Goal: Transaction & Acquisition: Purchase product/service

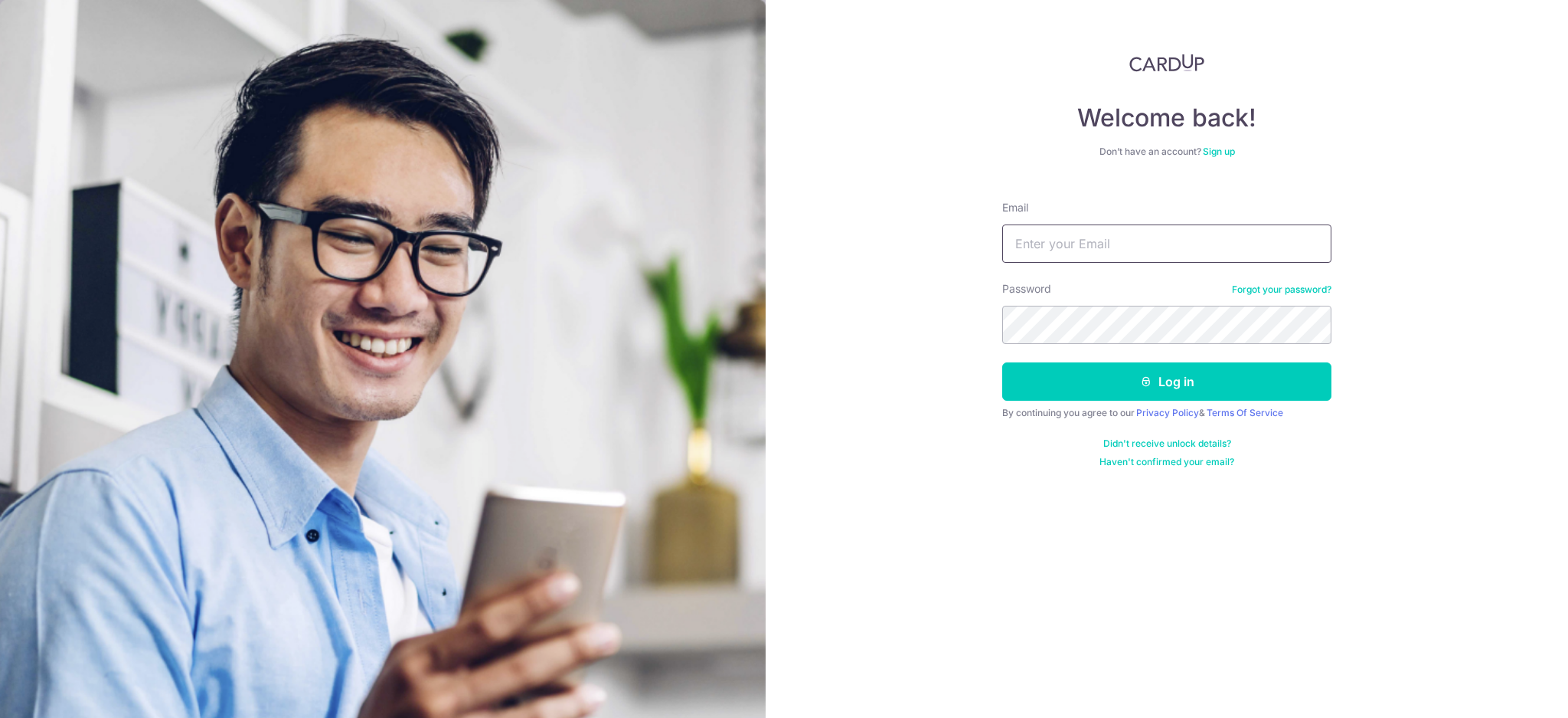
type input "[EMAIL_ADDRESS][DOMAIN_NAME]"
click at [1002, 362] on button "Log in" at bounding box center [1167, 382] width 329 height 38
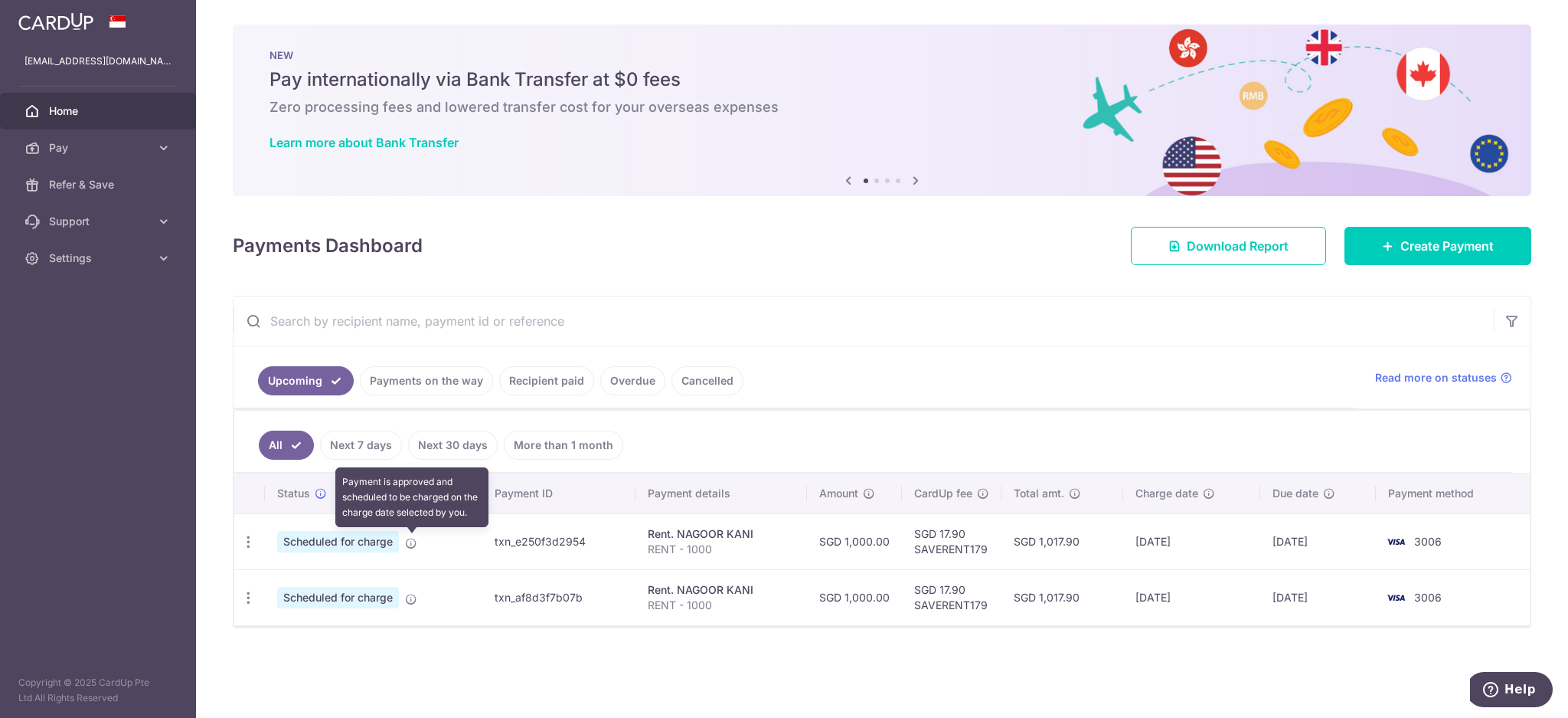
click at [414, 546] on icon at bounding box center [411, 543] width 13 height 13
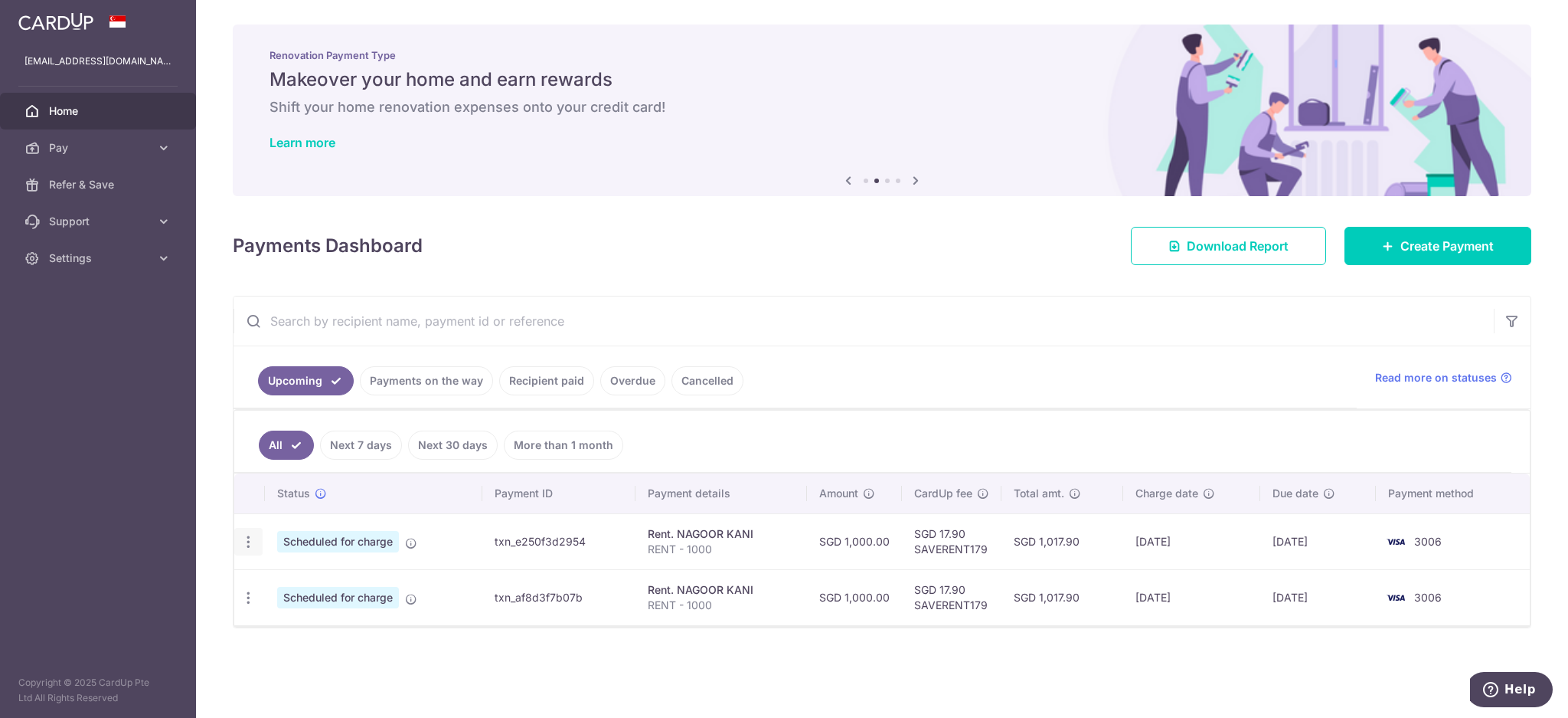
click at [247, 549] on icon "button" at bounding box center [248, 541] width 16 height 16
click at [287, 582] on span "Update payment" at bounding box center [329, 583] width 104 height 18
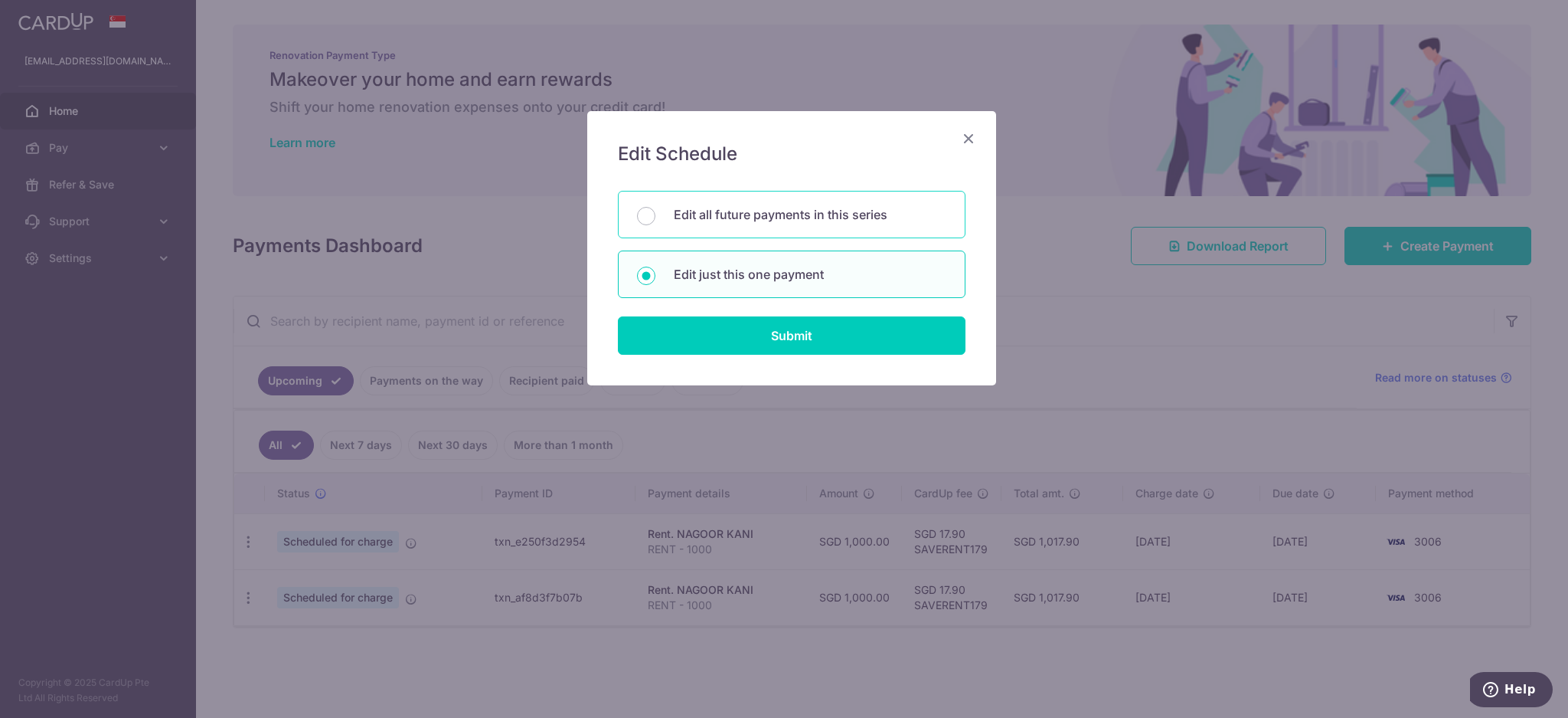
click at [835, 231] on div "Edit all future payments in this series" at bounding box center [792, 214] width 348 height 48
radio input "true"
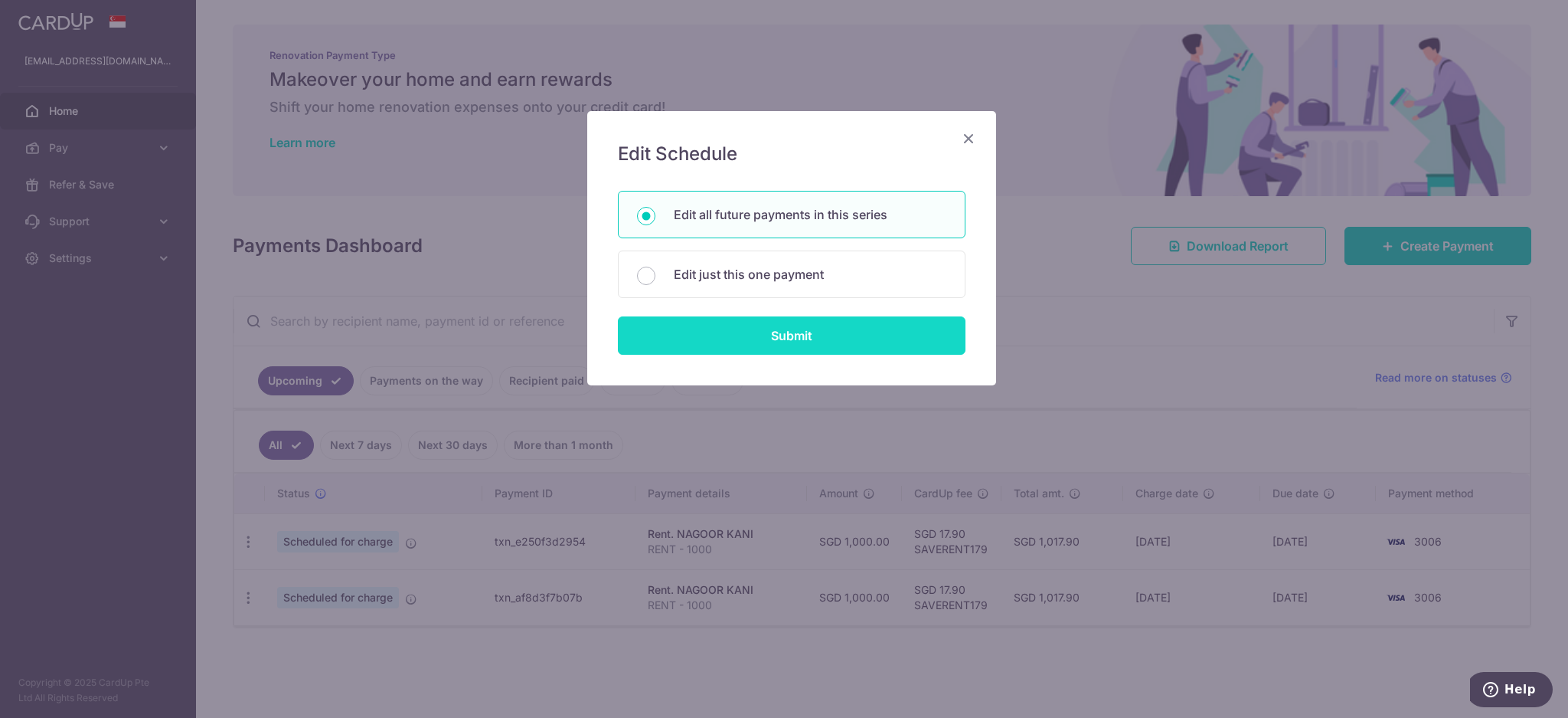
click at [830, 326] on input "Submit" at bounding box center [792, 336] width 348 height 38
radio input "true"
type input "1,000.00"
type input "RENT - 1000"
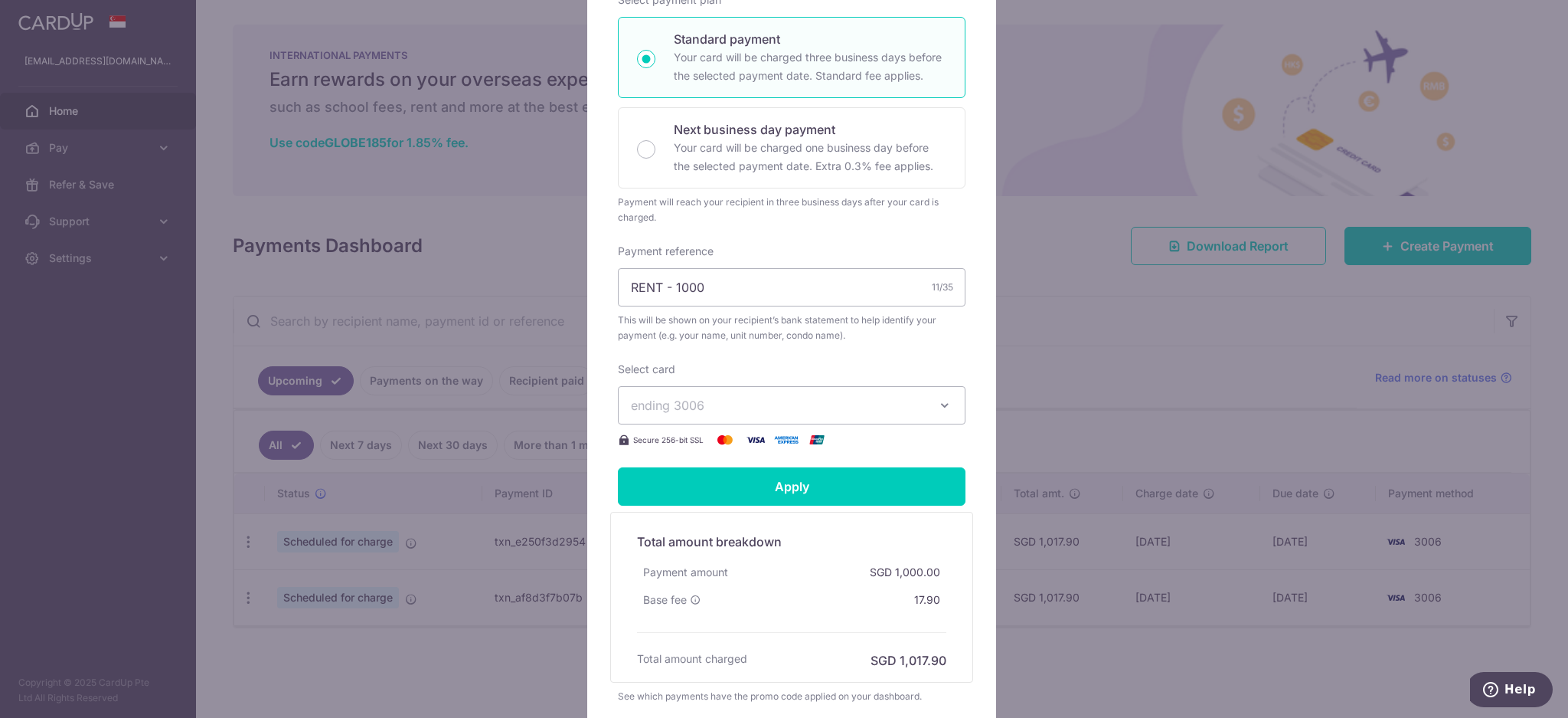
scroll to position [306, 0]
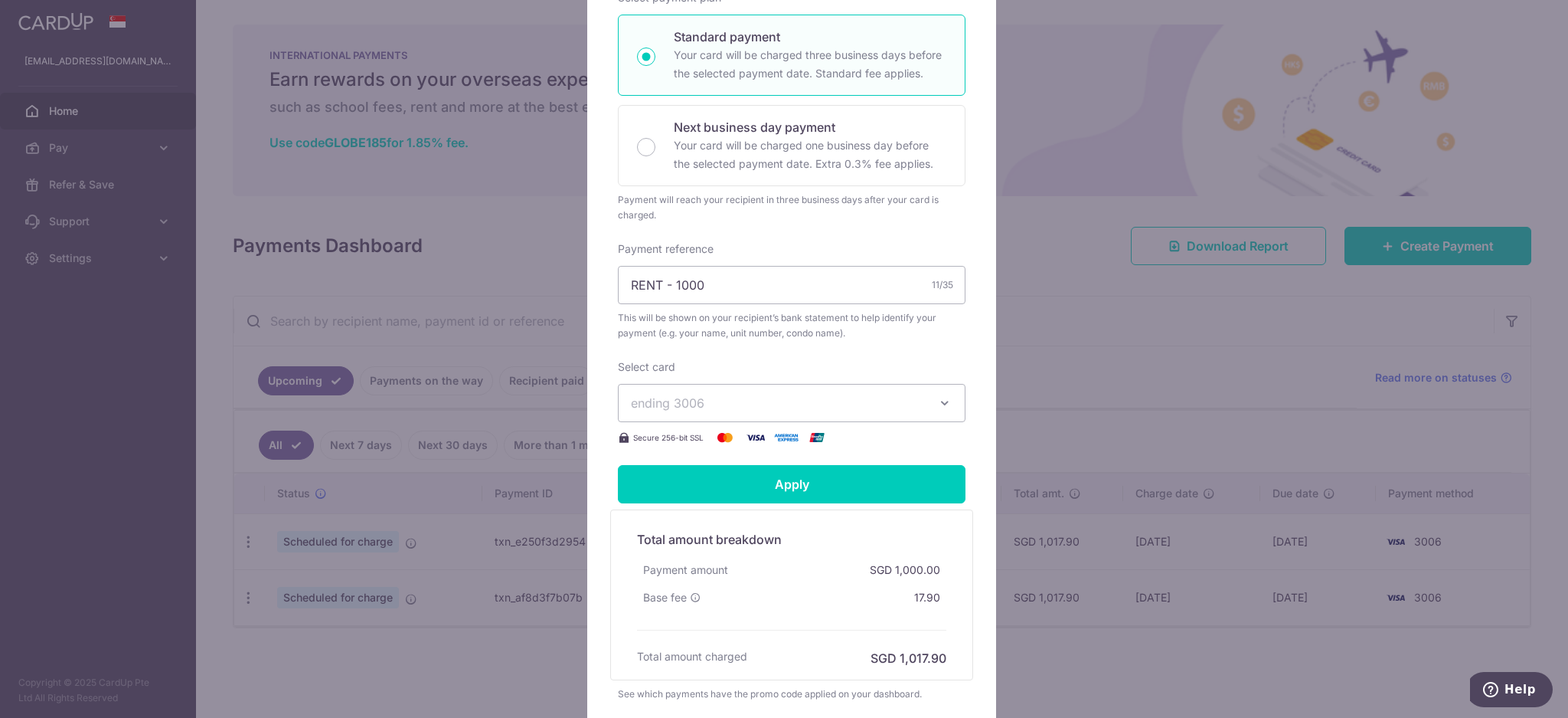
click at [782, 409] on span "ending 3006" at bounding box center [777, 403] width 294 height 18
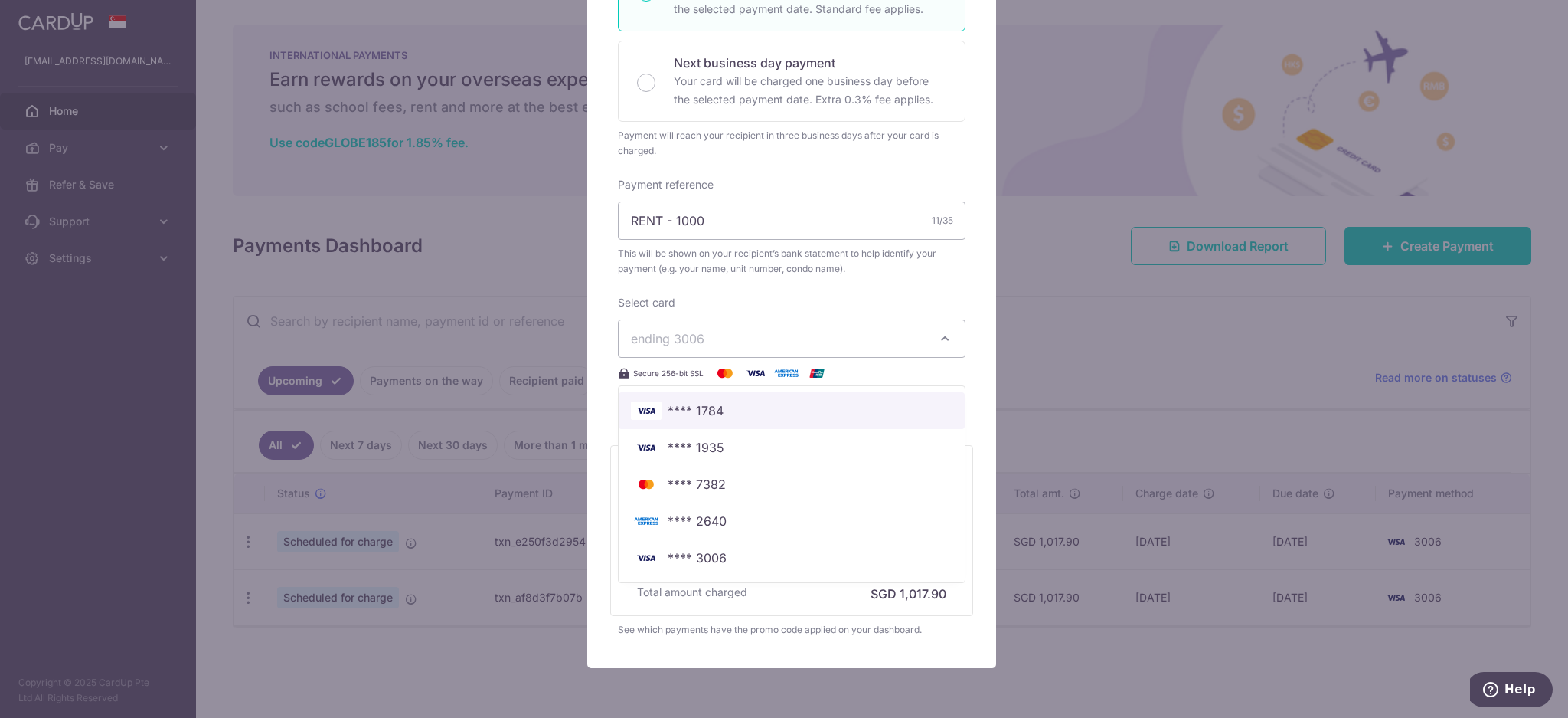
scroll to position [432, 0]
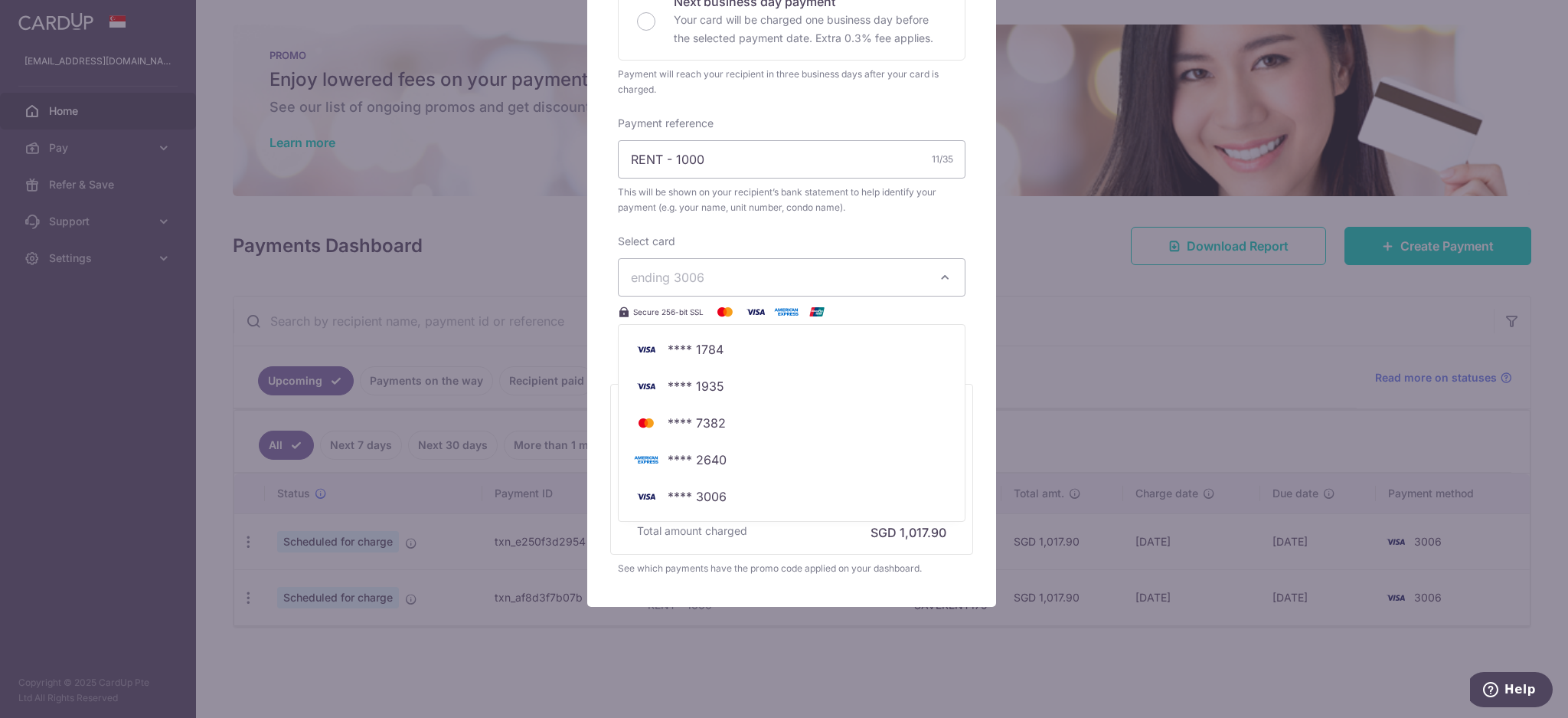
click at [1037, 315] on div "Edit payment By clicking apply, you will make changes to all 2 payments to NAGO…" at bounding box center [784, 359] width 1568 height 718
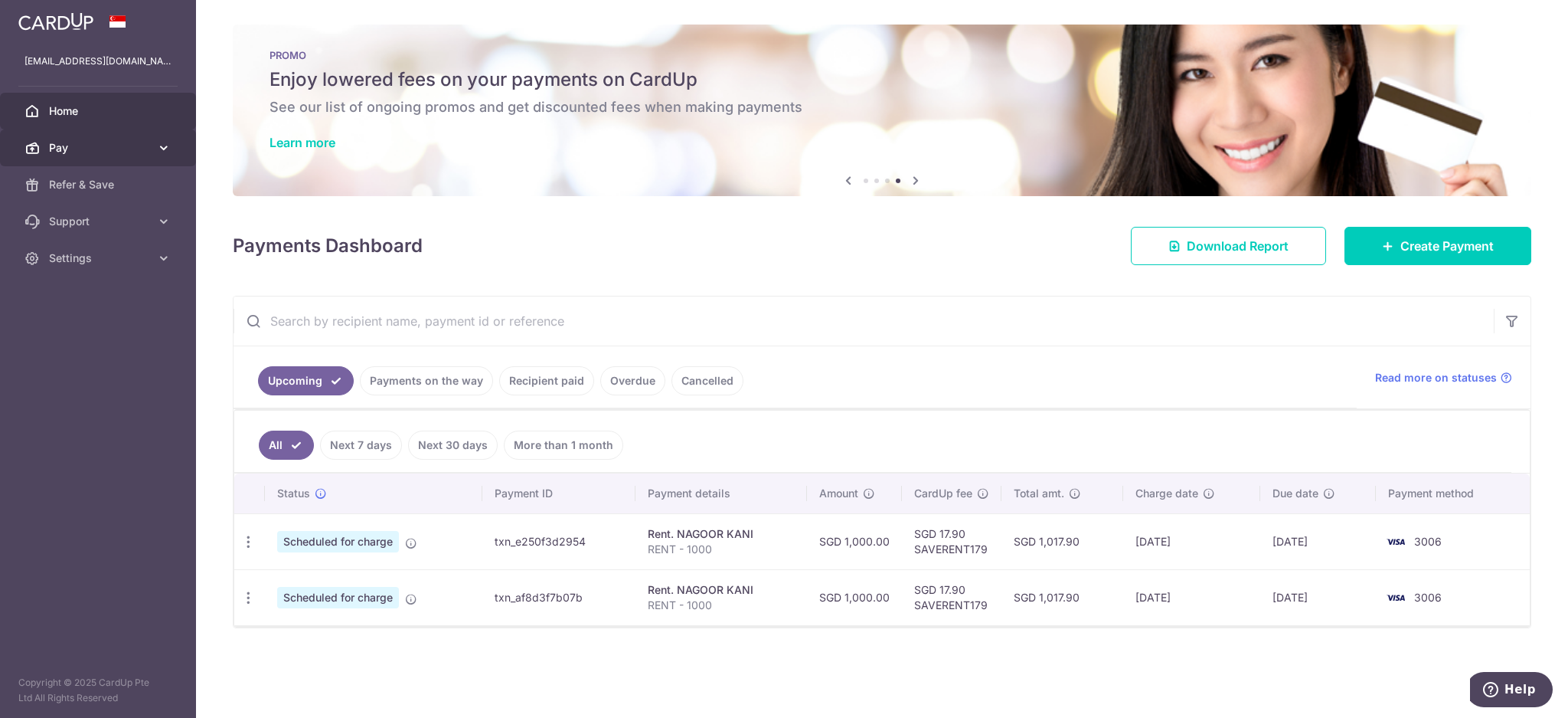
click at [137, 145] on span "Pay" at bounding box center [100, 147] width 101 height 15
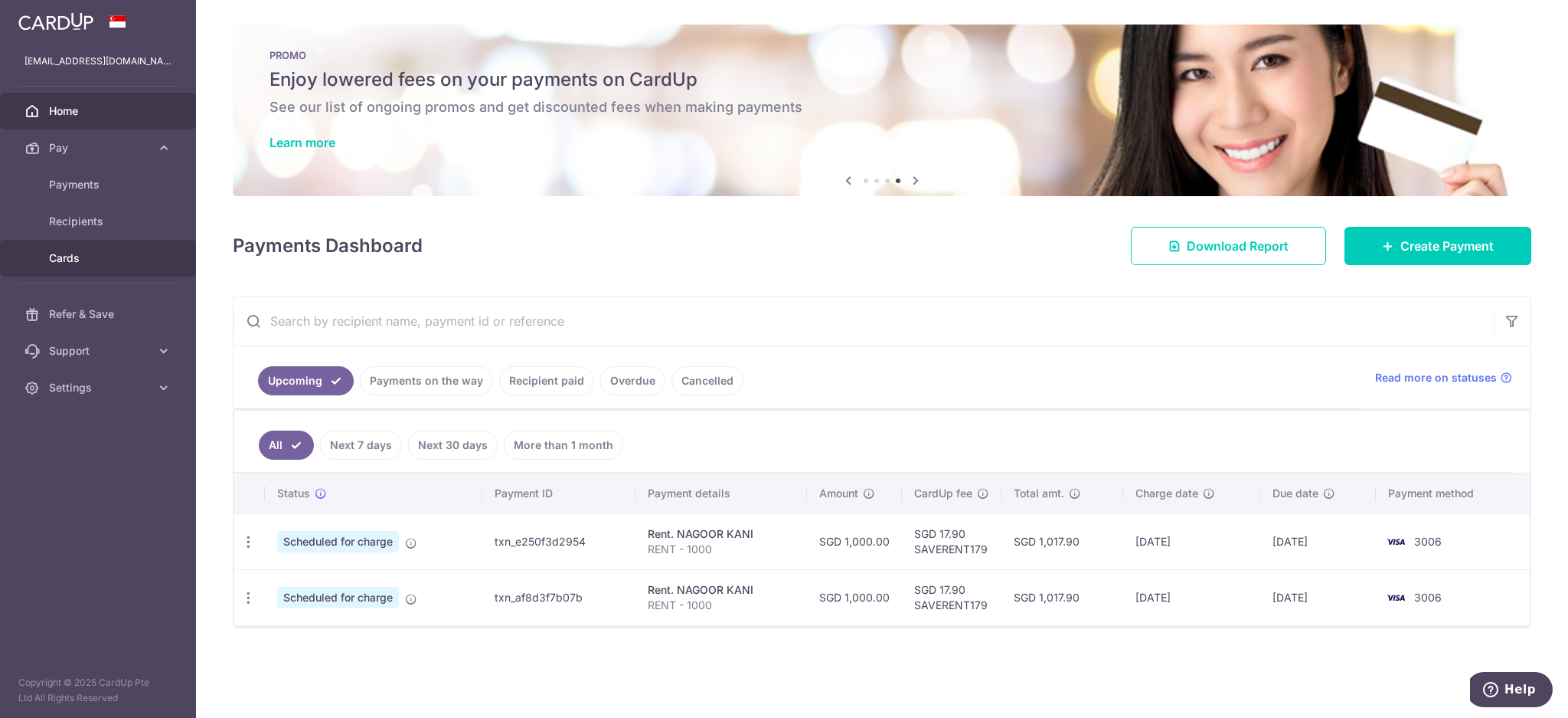
click at [114, 266] on link "Cards" at bounding box center [98, 258] width 196 height 37
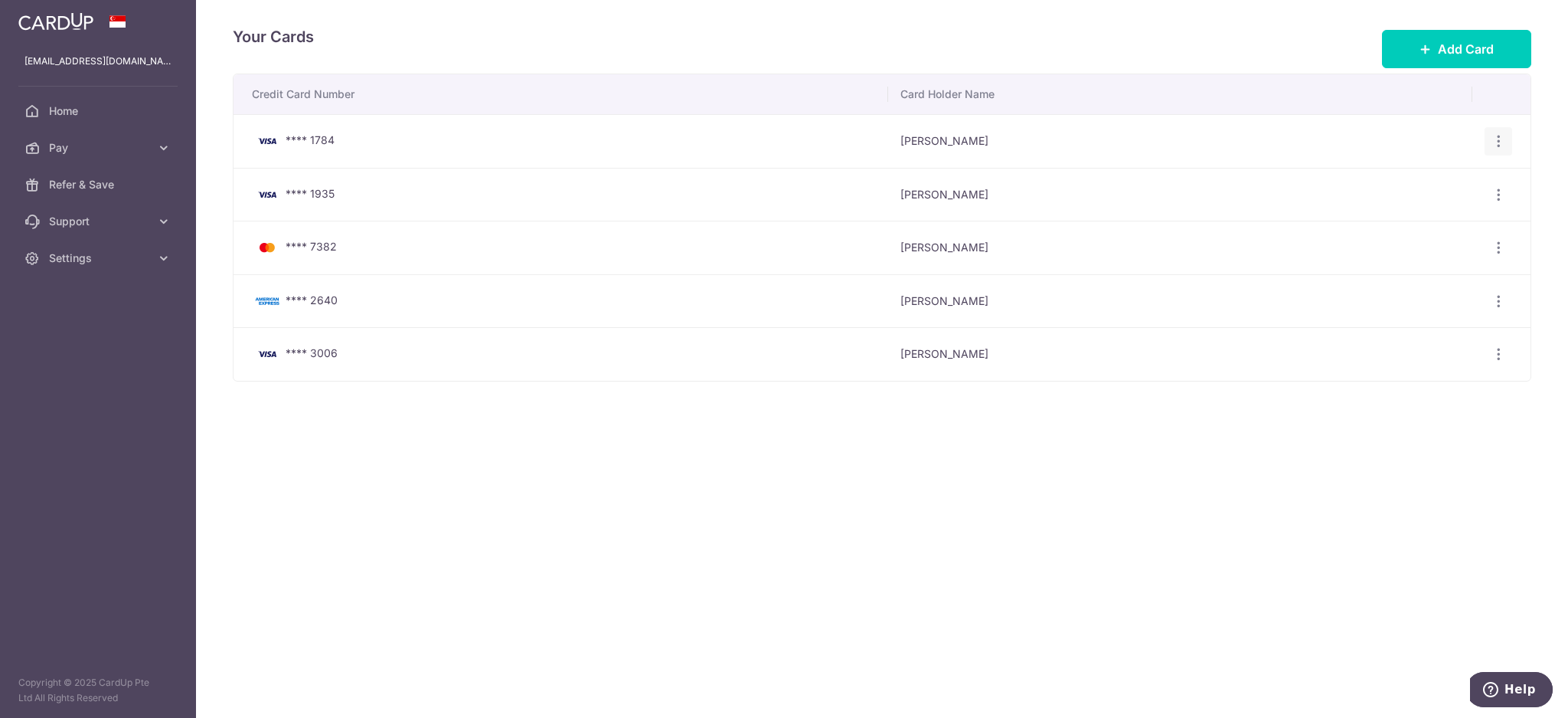
click at [1501, 143] on icon "button" at bounding box center [1498, 141] width 16 height 16
click at [1458, 213] on span "Delete" at bounding box center [1447, 221] width 104 height 18
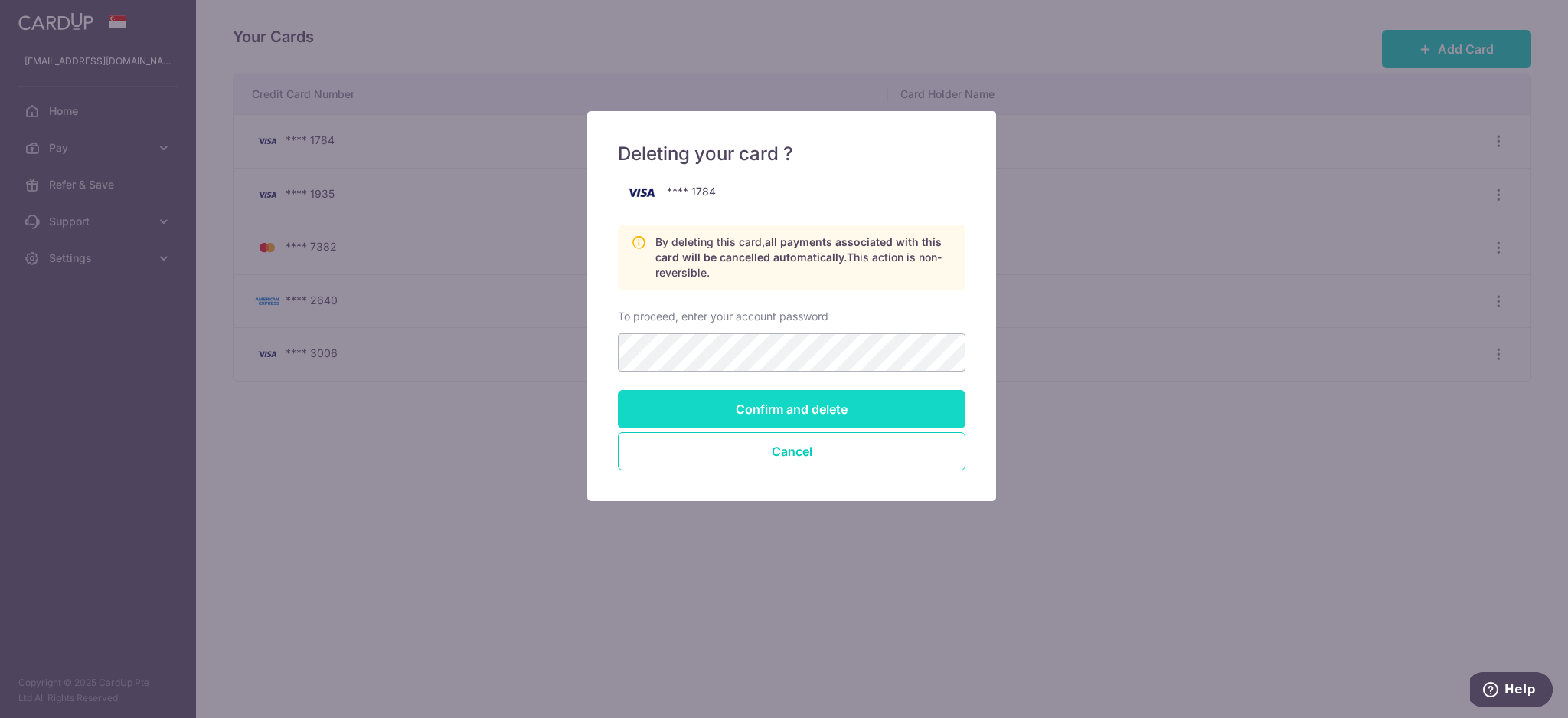
click at [858, 403] on input "Confirm and delete" at bounding box center [792, 409] width 348 height 38
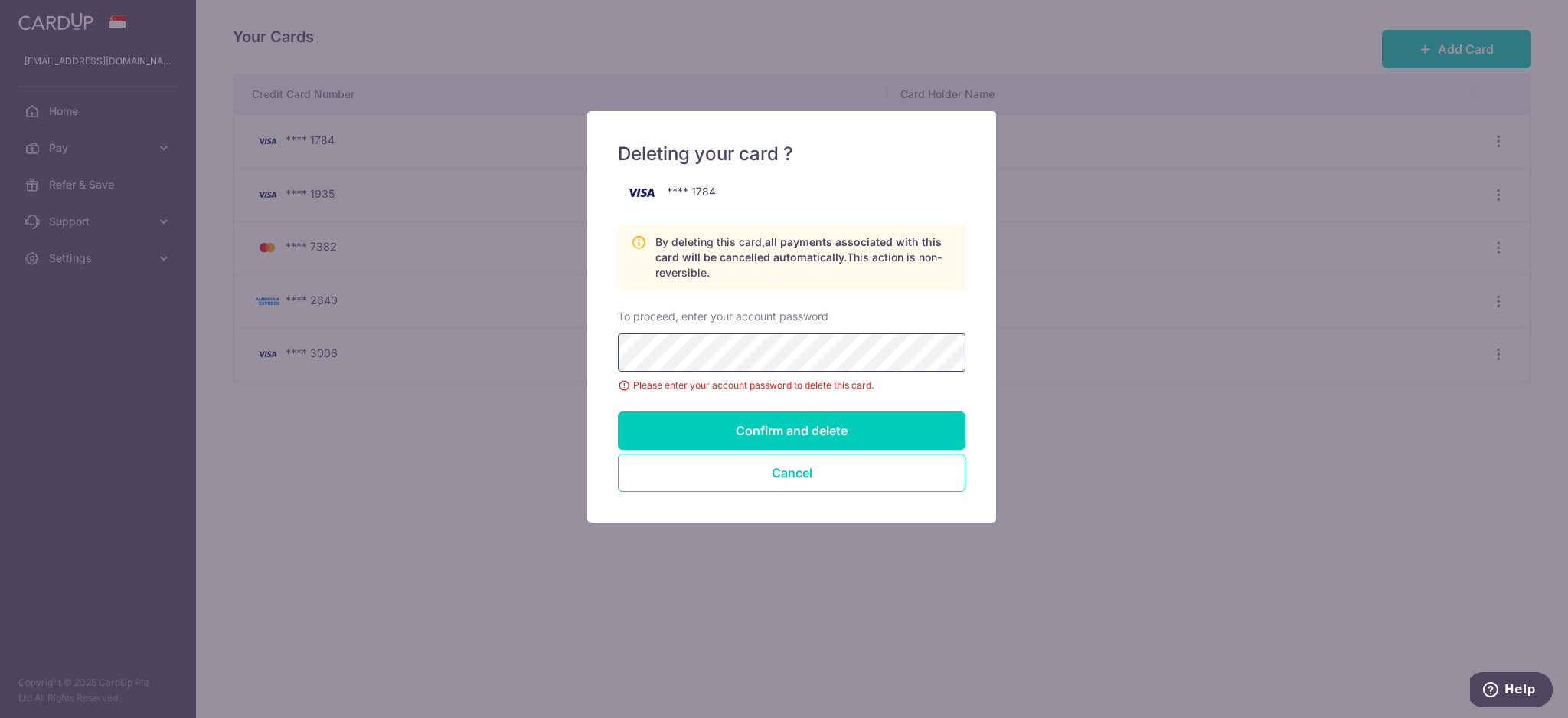
click at [618, 412] on input "Confirm and delete" at bounding box center [792, 431] width 348 height 38
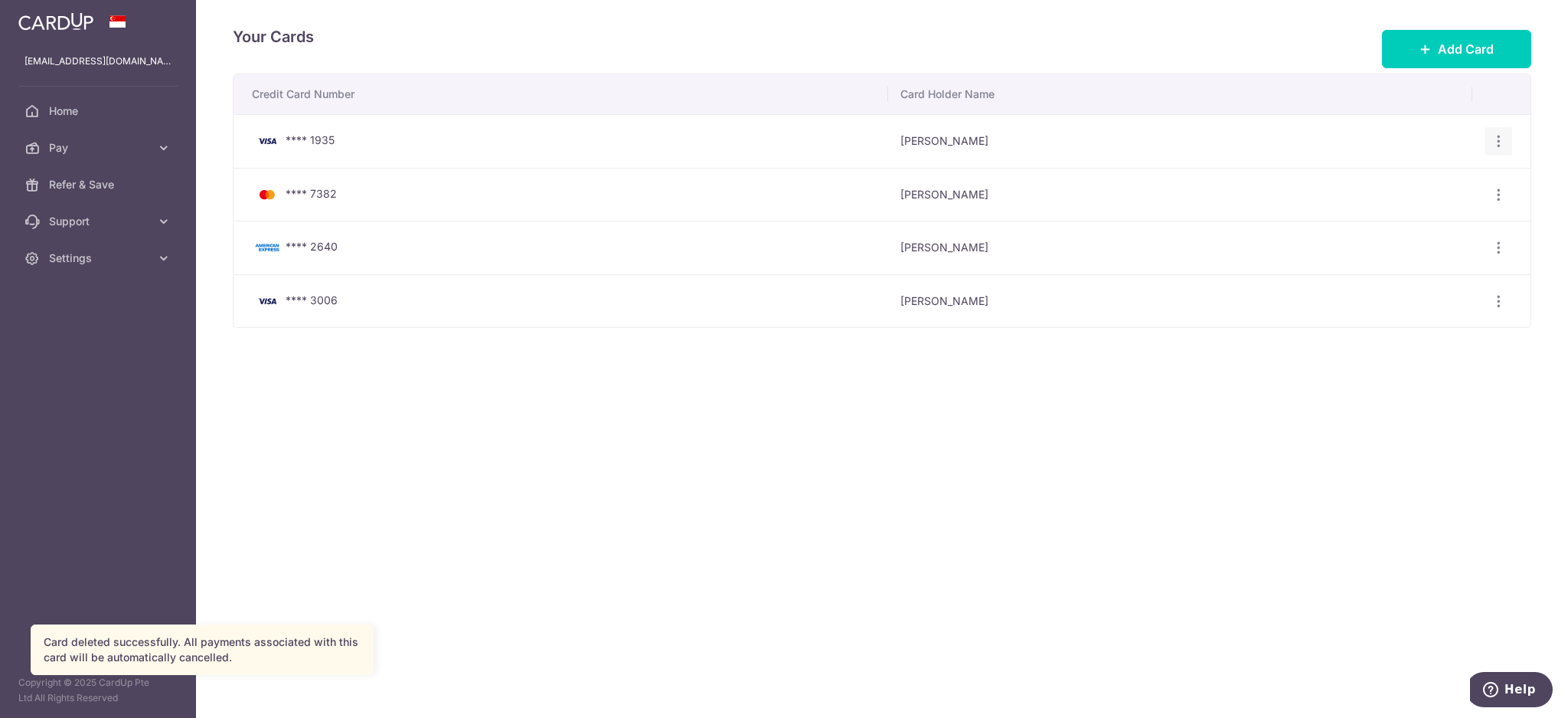
click at [1500, 146] on icon "button" at bounding box center [1498, 141] width 16 height 16
click at [1438, 217] on span "Delete" at bounding box center [1447, 221] width 104 height 18
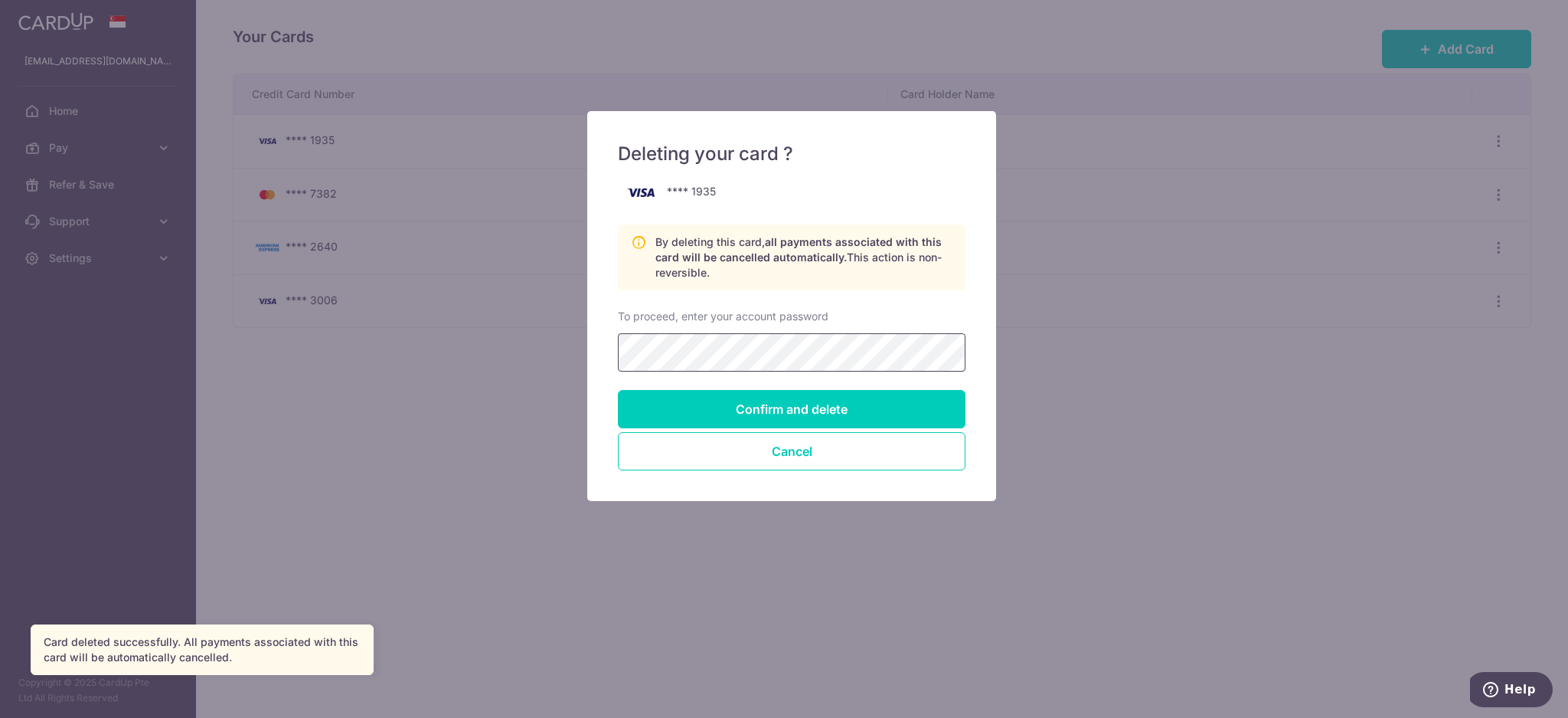
click at [618, 390] on input "Confirm and delete" at bounding box center [792, 409] width 348 height 38
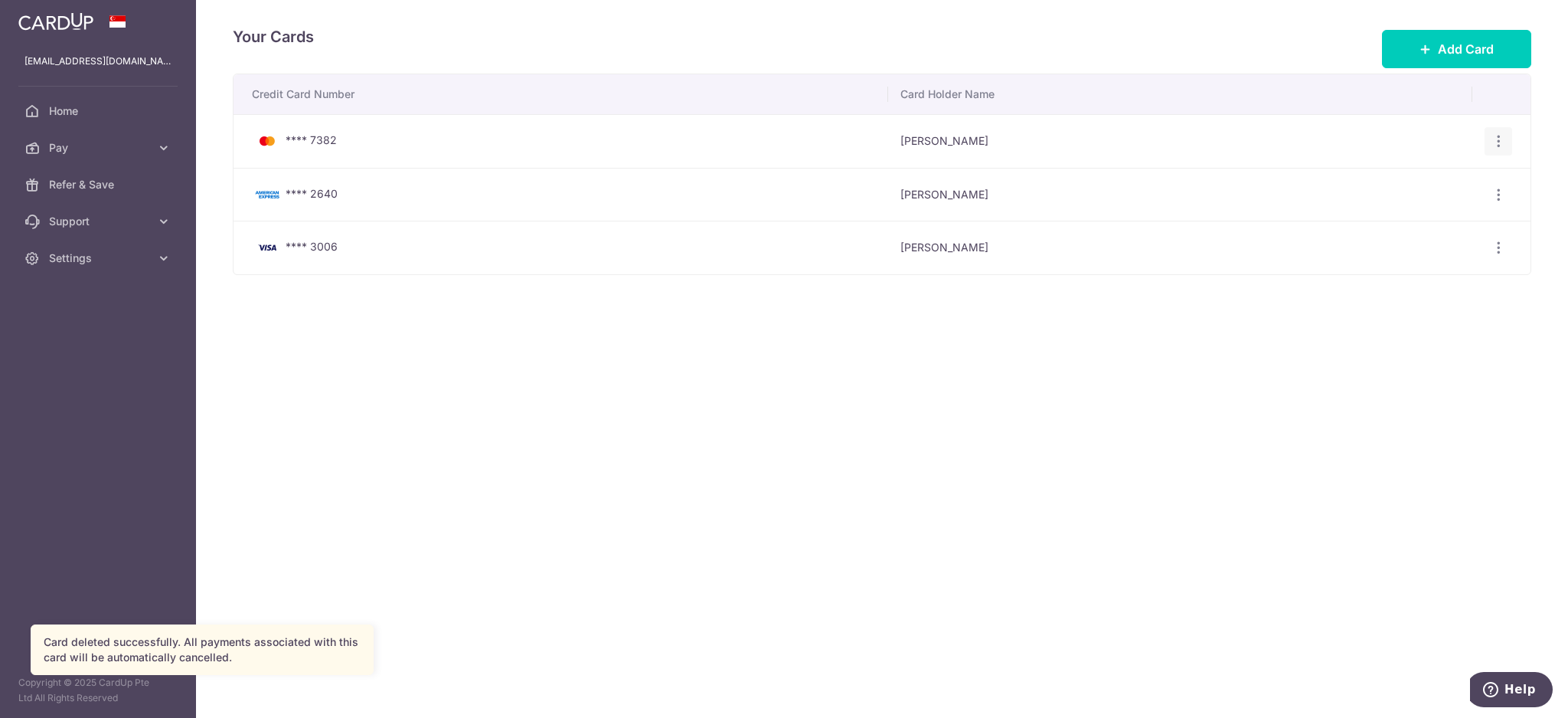
click at [1494, 140] on icon "button" at bounding box center [1498, 141] width 16 height 16
click at [1429, 207] on link "Delete" at bounding box center [1431, 221] width 159 height 37
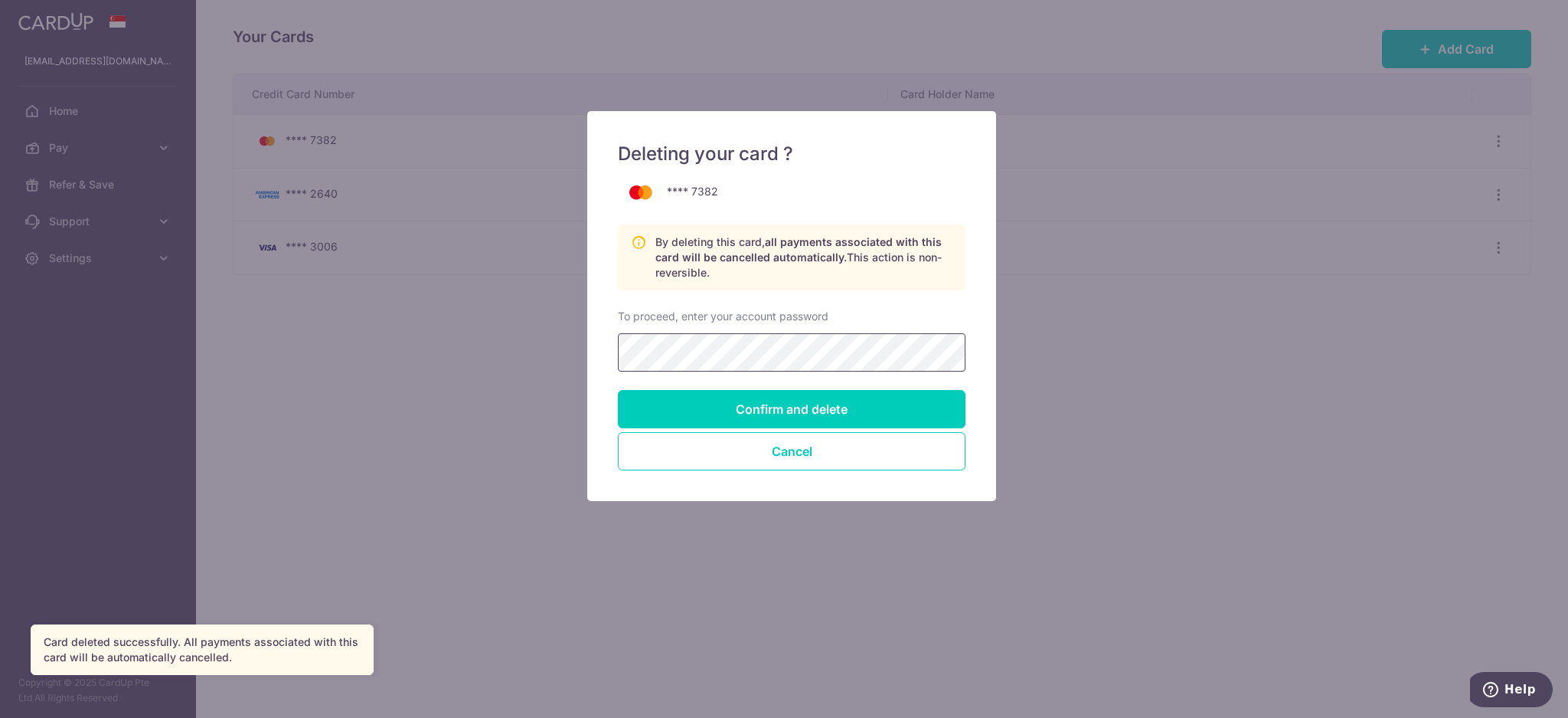
click at [618, 390] on input "Confirm and delete" at bounding box center [792, 409] width 348 height 38
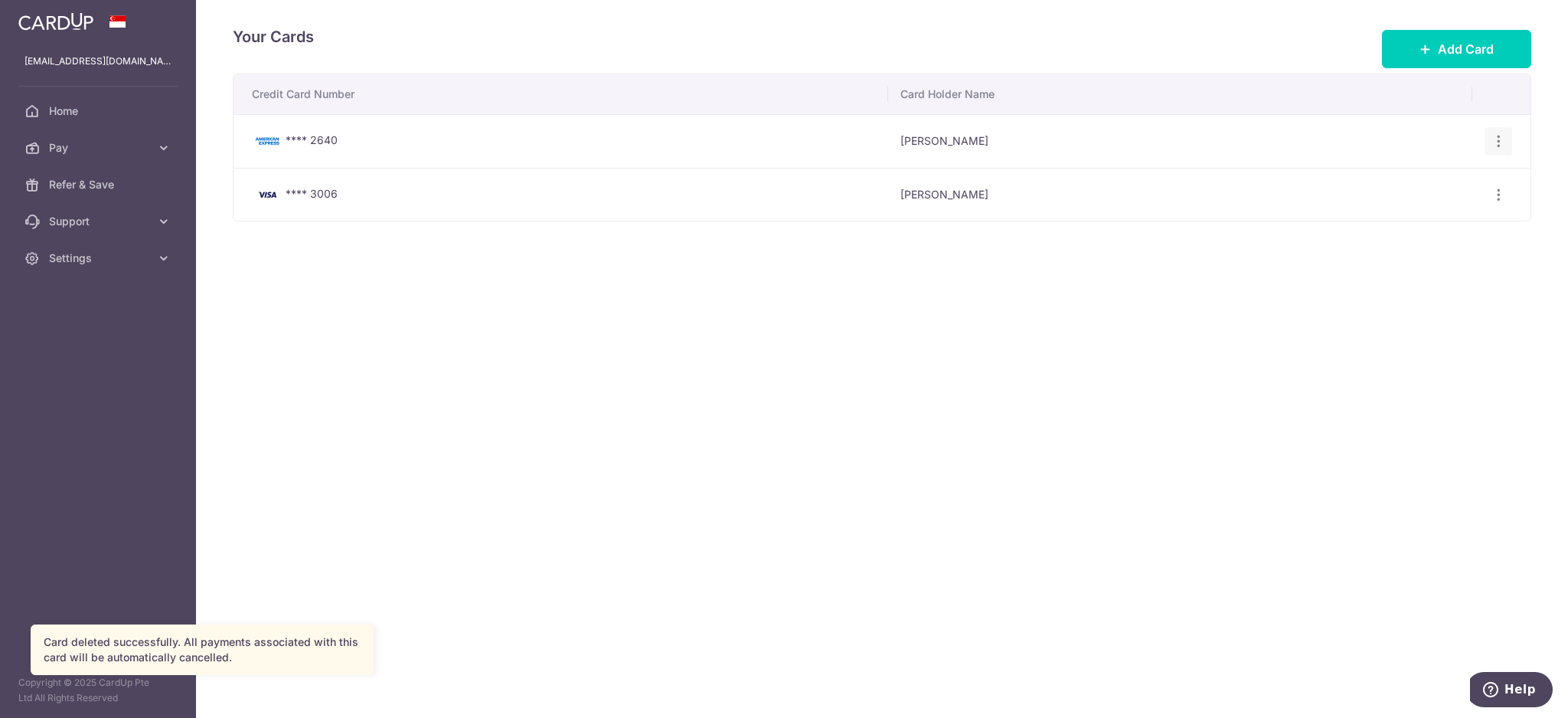
click at [1502, 141] on icon "button" at bounding box center [1498, 141] width 16 height 16
click at [1405, 194] on link "View/Edit" at bounding box center [1431, 184] width 159 height 37
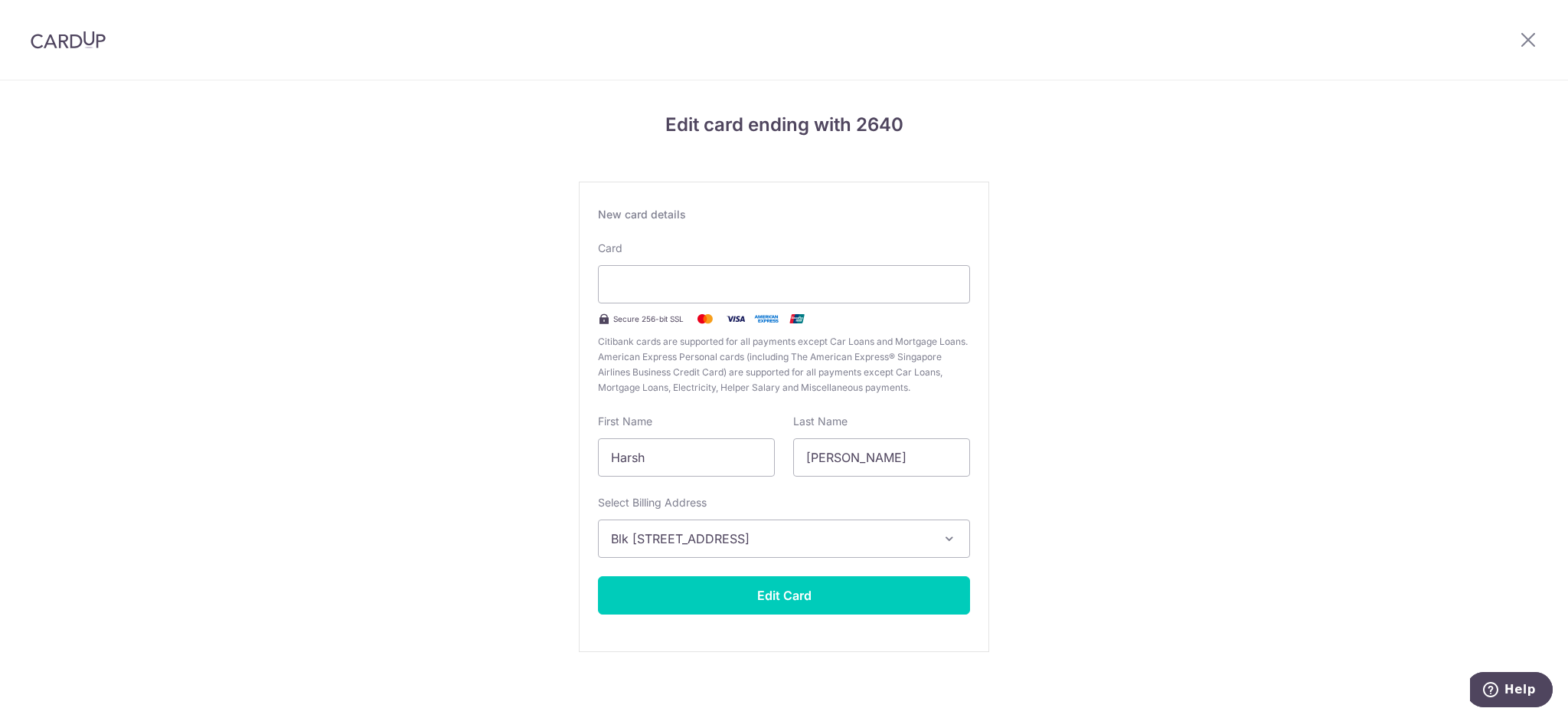
click at [1529, 28] on div at bounding box center [1527, 39] width 79 height 79
click at [1525, 41] on icon at bounding box center [1528, 39] width 18 height 19
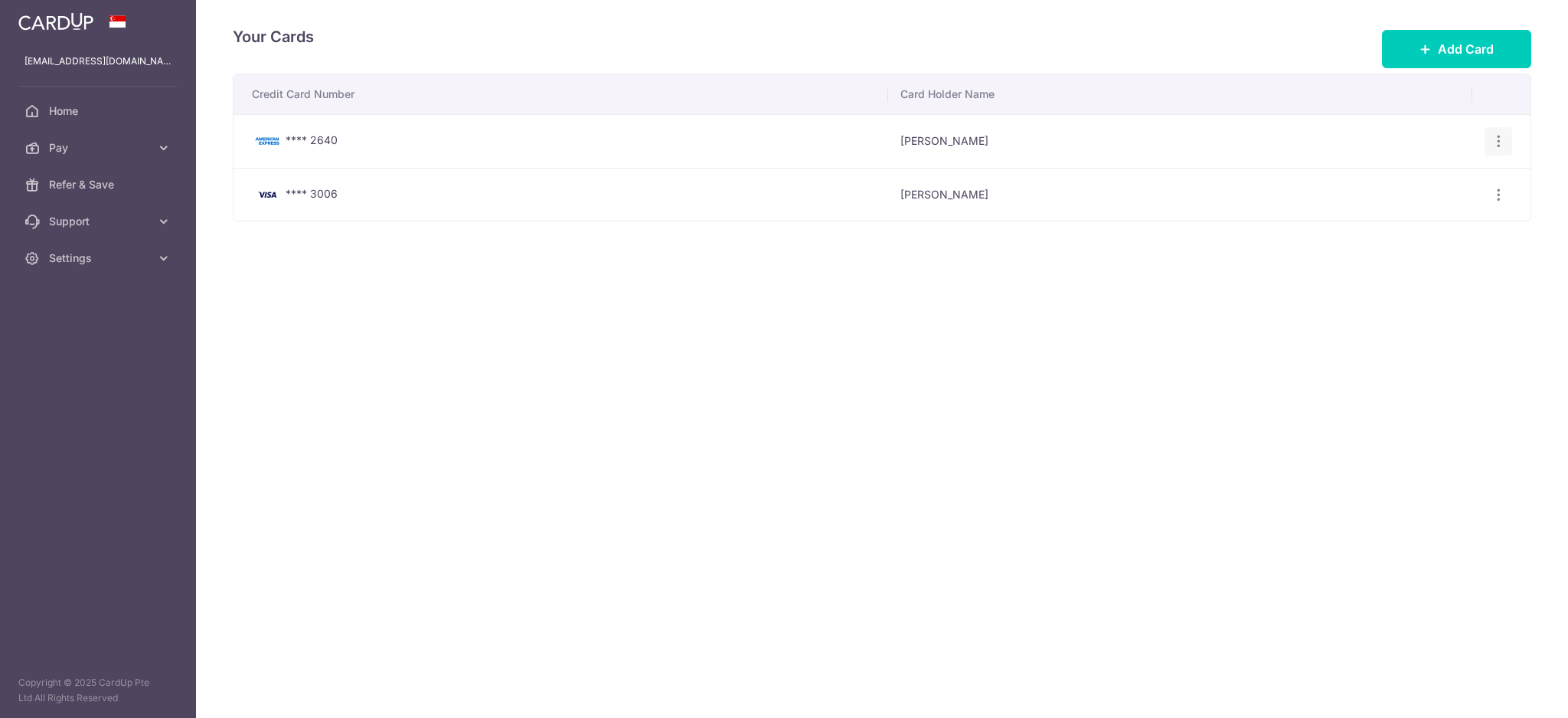
click at [1506, 140] on div "View/Edit Delete" at bounding box center [1499, 141] width 28 height 28
click at [1502, 141] on icon "button" at bounding box center [1498, 141] width 16 height 16
click at [1409, 213] on span "Delete" at bounding box center [1447, 221] width 104 height 18
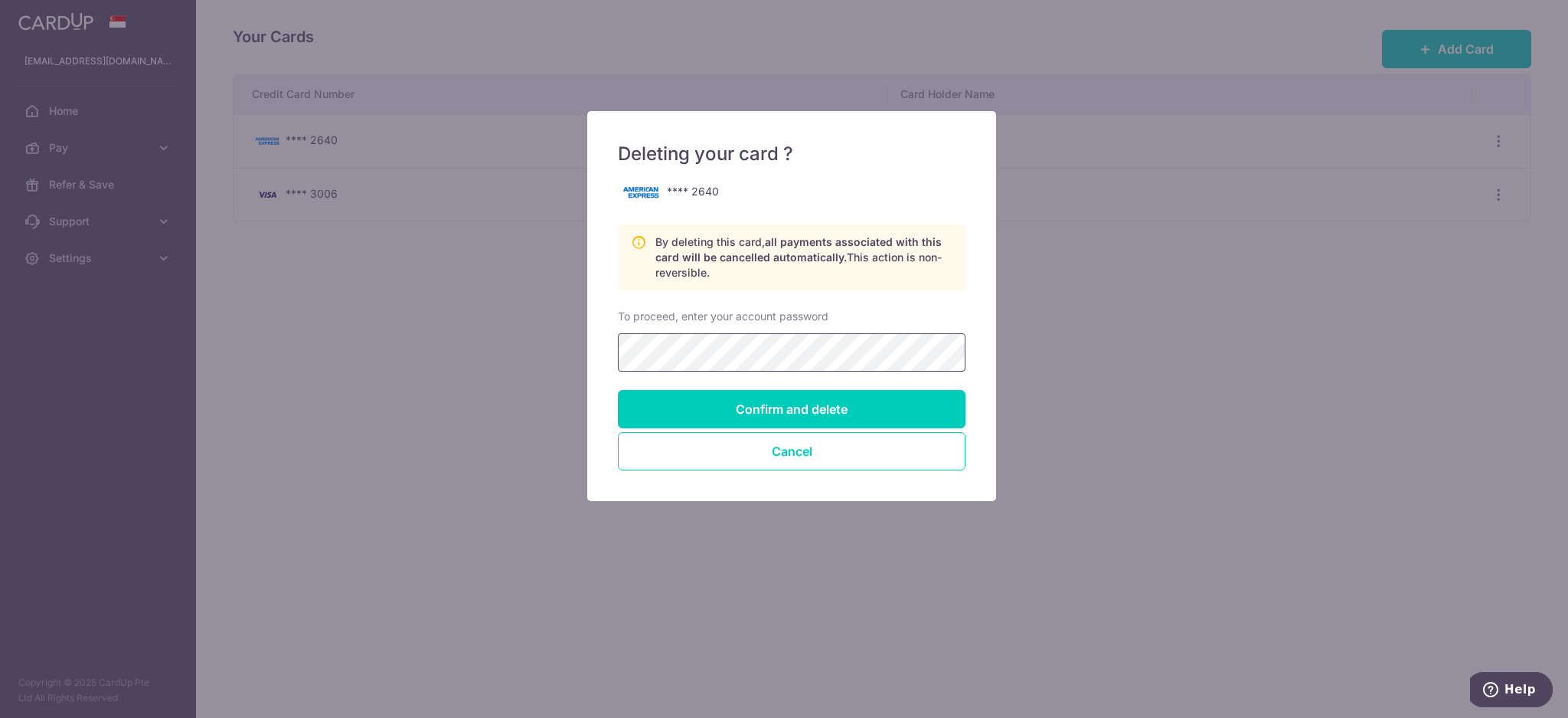
click at [618, 390] on input "Confirm and delete" at bounding box center [792, 409] width 348 height 38
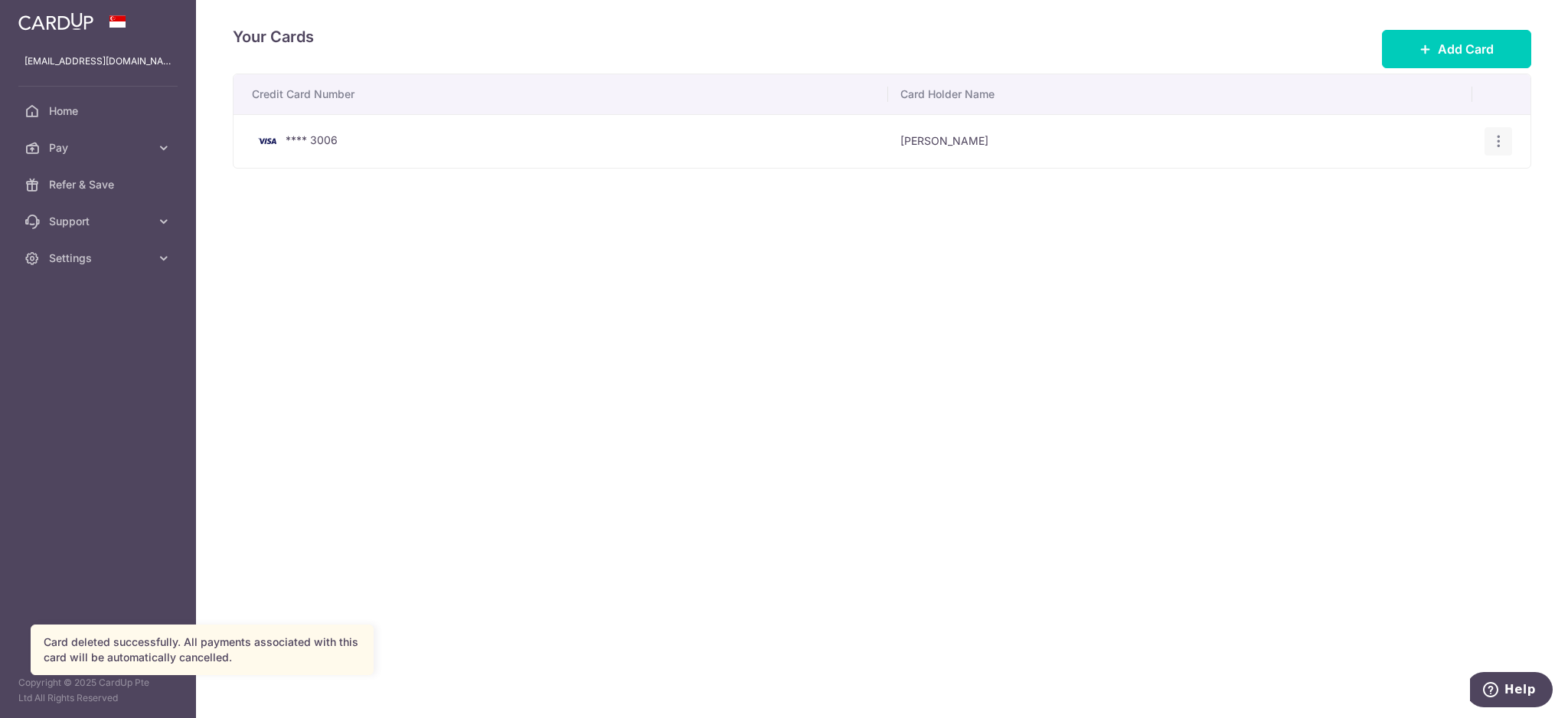
click at [1500, 140] on icon "button" at bounding box center [1498, 141] width 16 height 16
click at [1432, 180] on span "View/Edit" at bounding box center [1447, 184] width 104 height 18
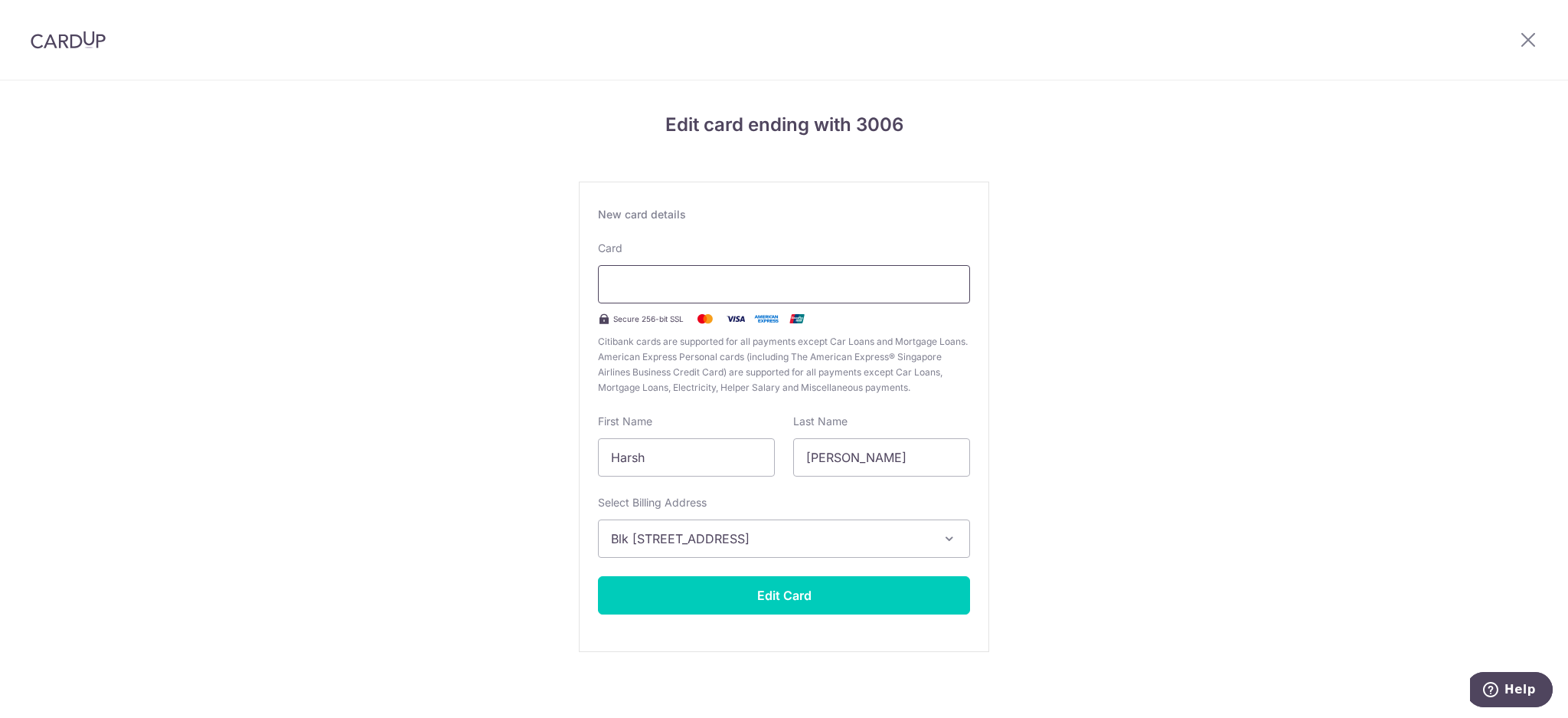
click at [712, 275] on iframe at bounding box center [784, 285] width 346 height 18
click at [655, 466] on input "Harsh" at bounding box center [686, 458] width 176 height 38
click at [1182, 413] on div "Edit card ending with 3006 New card details Card Secure 256-bit SSL Citibank ca…" at bounding box center [784, 402] width 1568 height 644
click at [1195, 265] on div "Edit card ending with 3006 New card details Card Secure 256-bit SSL Citibank ca…" at bounding box center [784, 402] width 1568 height 644
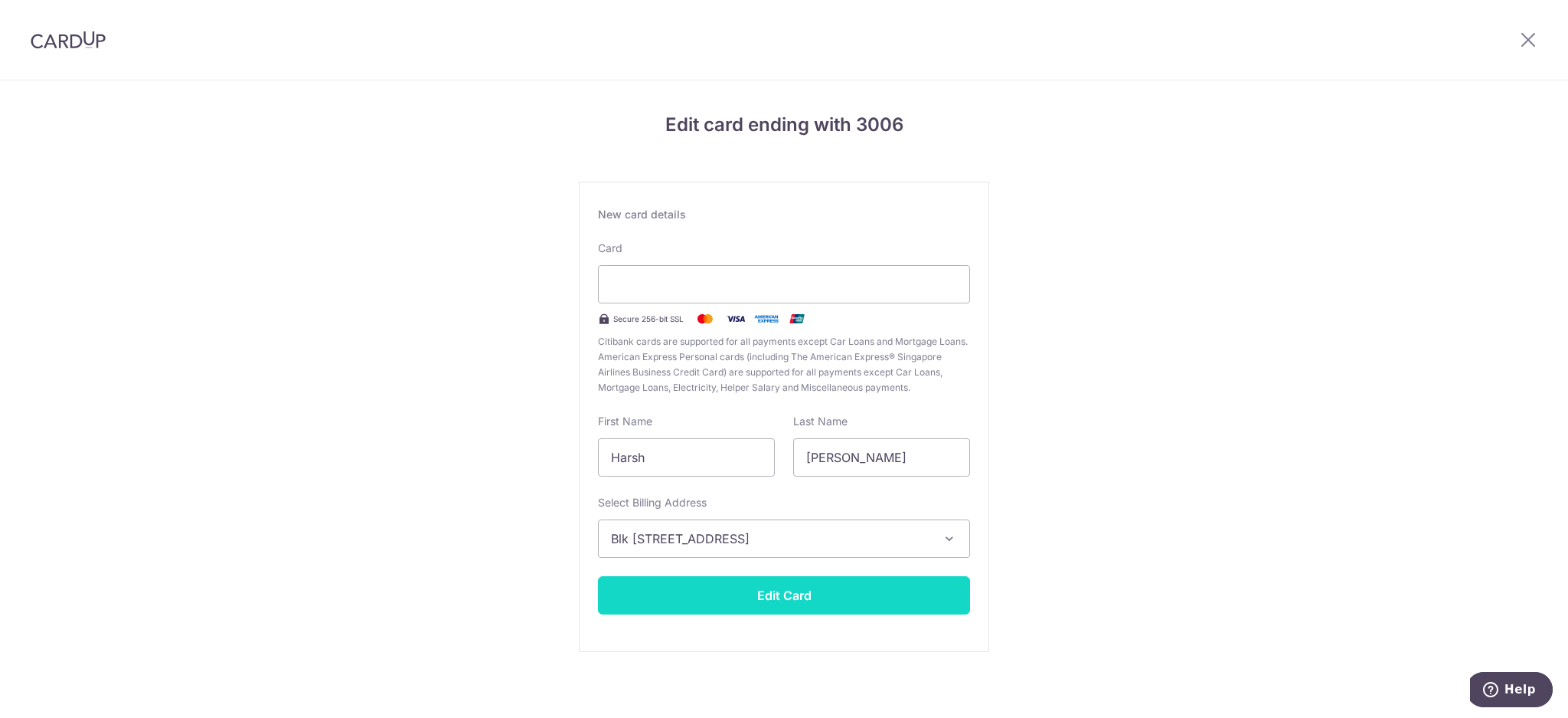
click at [907, 583] on button "Edit Card" at bounding box center [784, 595] width 372 height 38
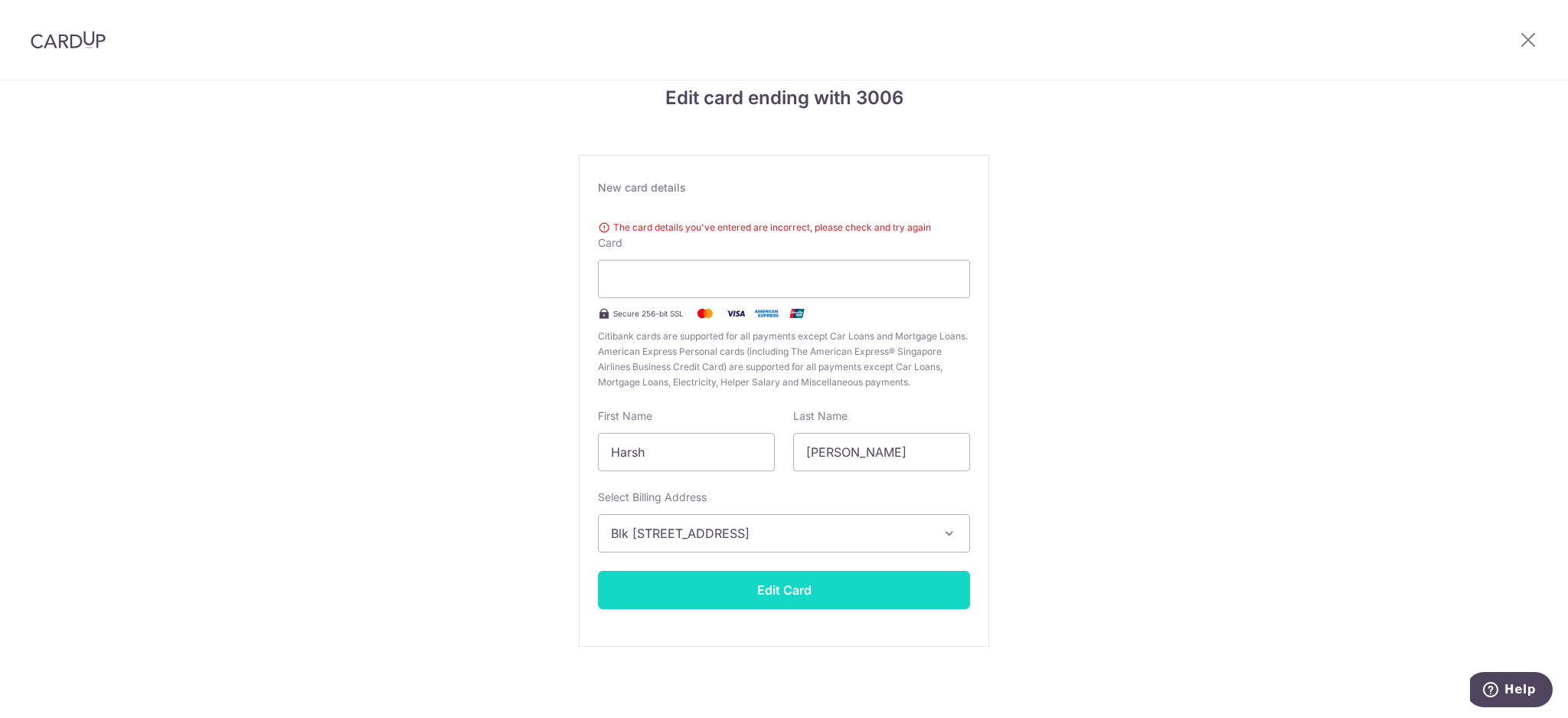
click at [814, 593] on button "Edit Card" at bounding box center [784, 590] width 372 height 38
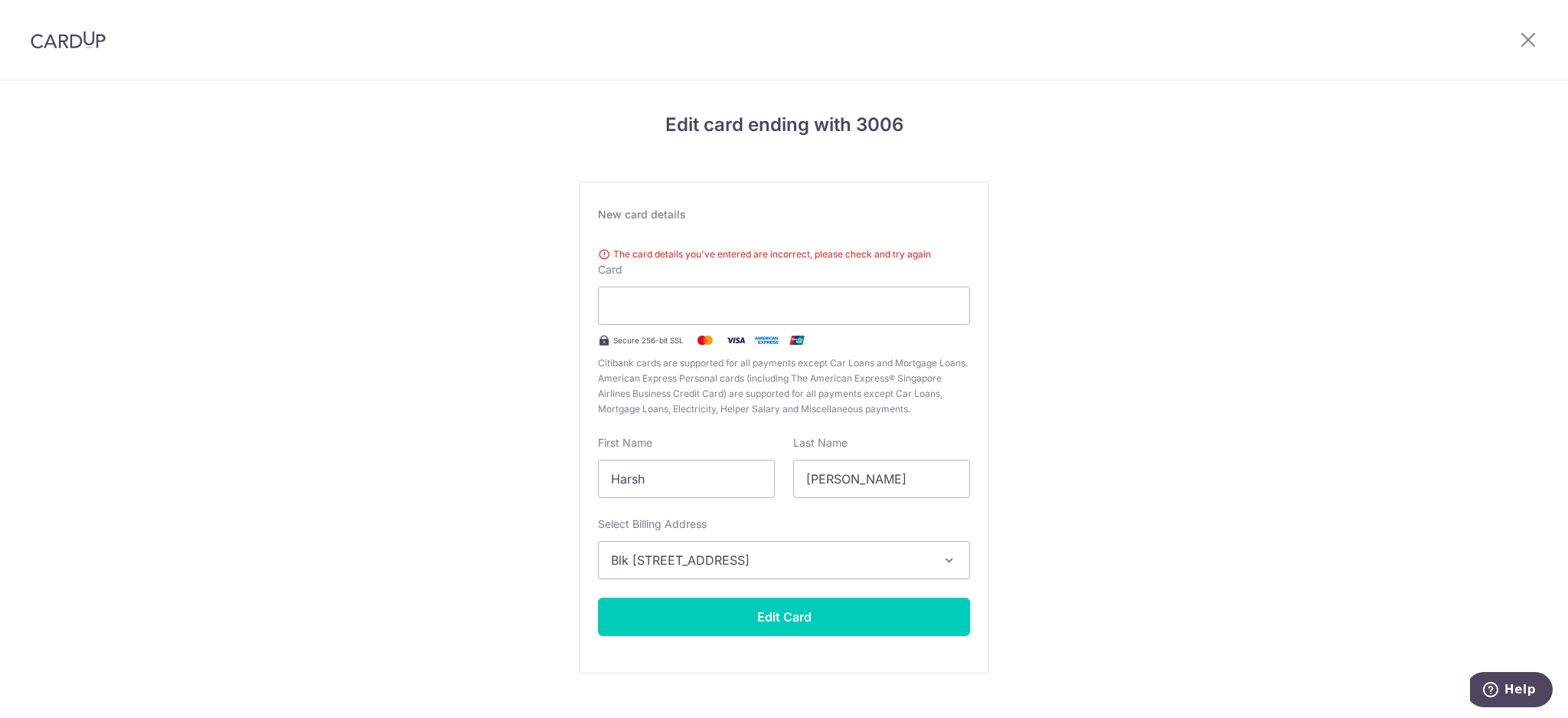
scroll to position [27, 0]
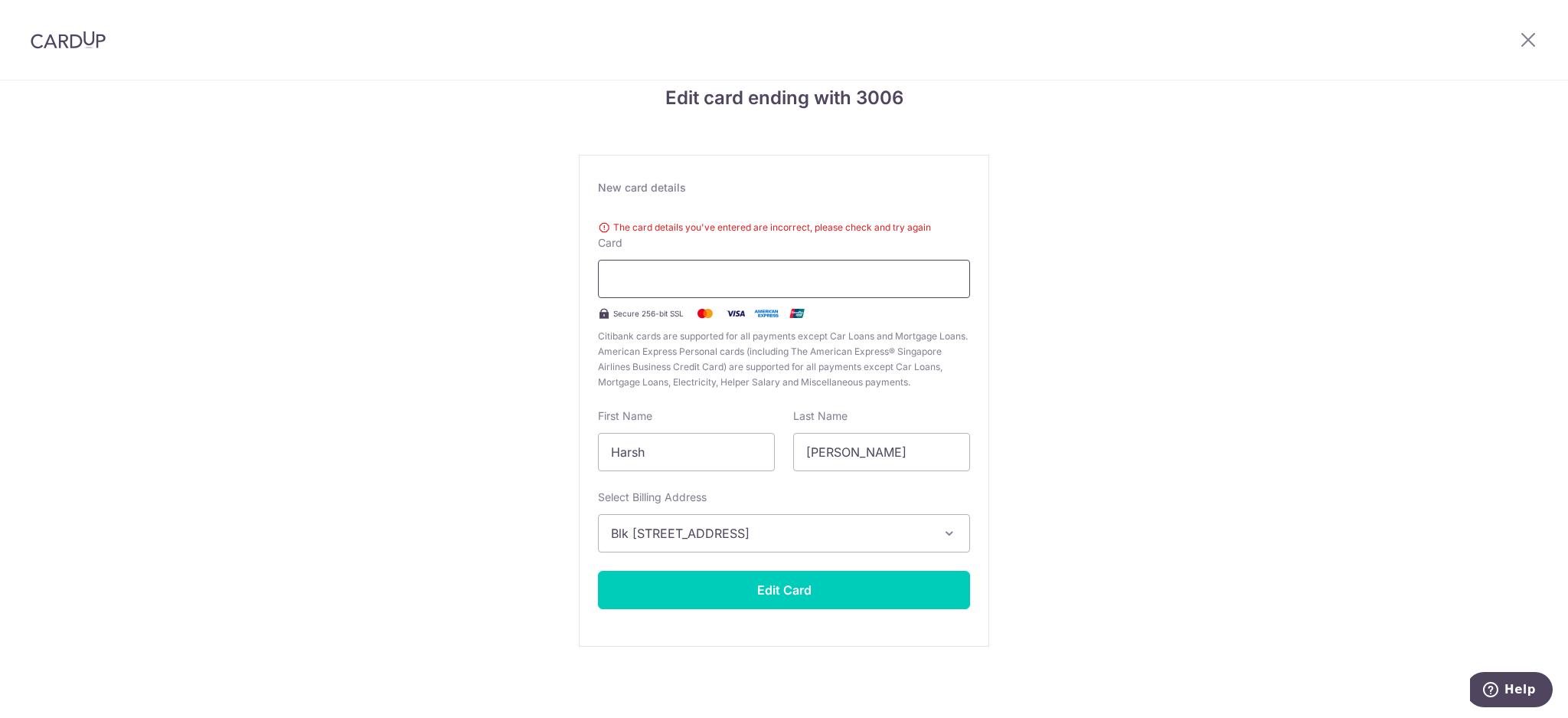
click at [721, 266] on div at bounding box center [784, 279] width 372 height 38
click at [1203, 275] on div "Edit card ending with 3006 New card details The card details you've entered are…" at bounding box center [784, 386] width 1568 height 664
click at [1152, 226] on div "Edit card ending with 3006 New card details Your card number is incomplete. The…" at bounding box center [784, 386] width 1568 height 664
click at [928, 594] on button "Edit Card" at bounding box center [784, 590] width 372 height 38
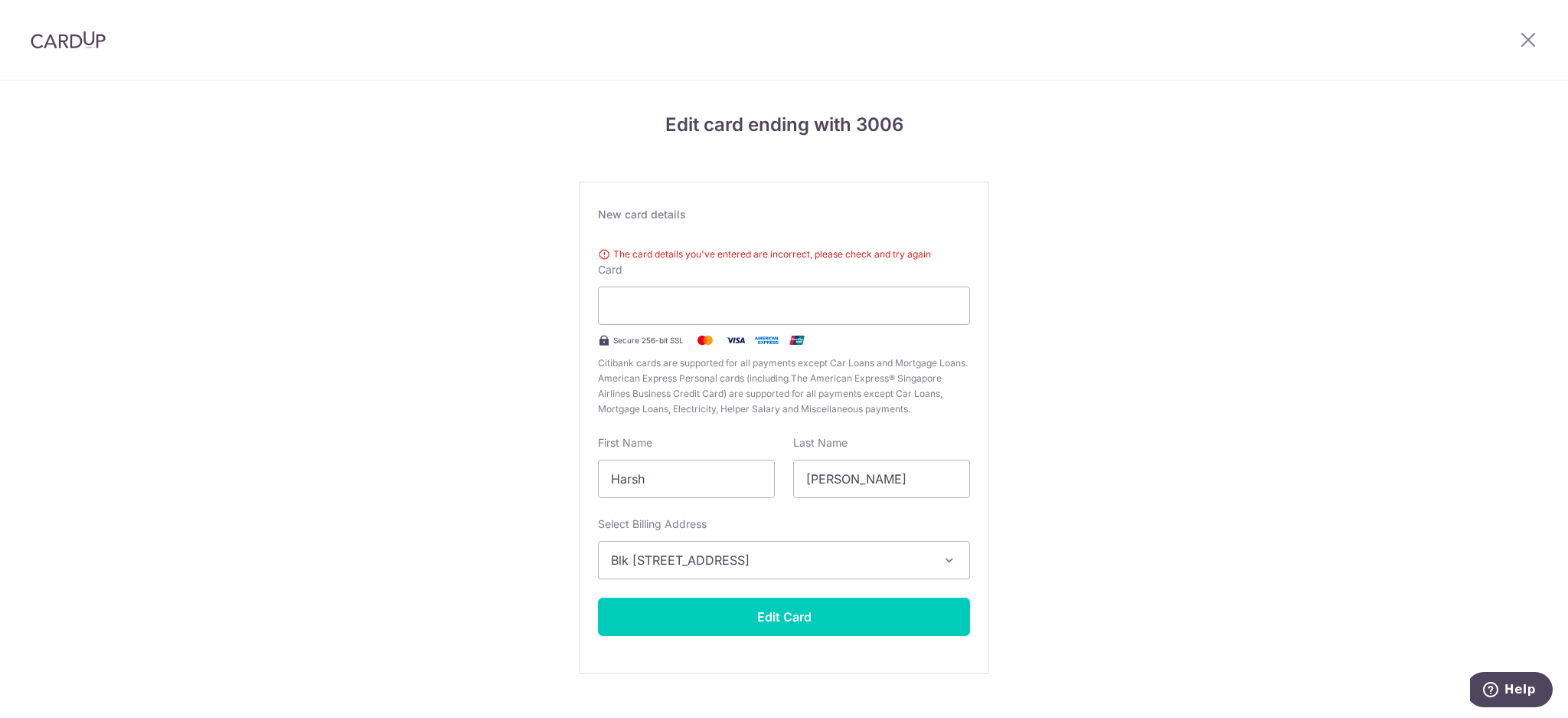
scroll to position [27, 0]
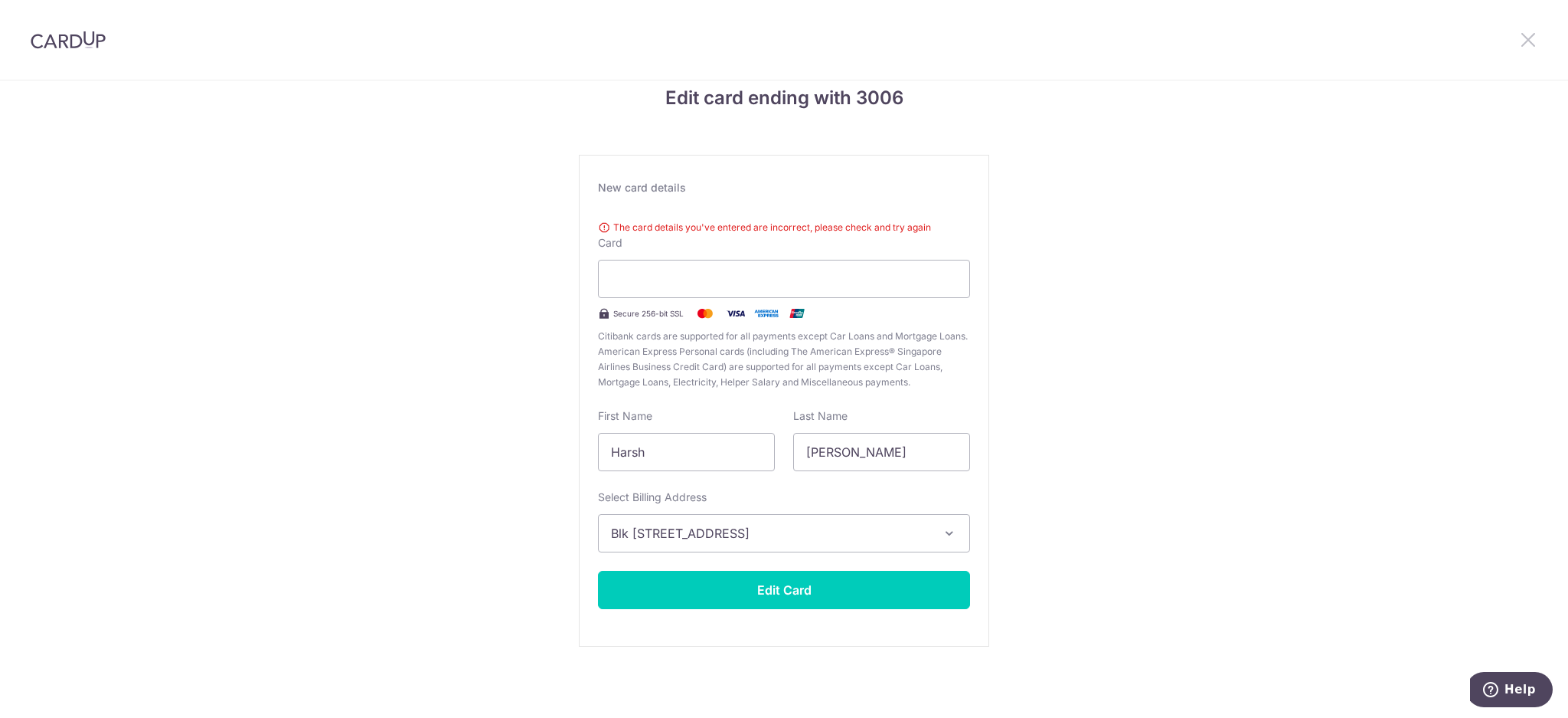
click at [1524, 41] on icon at bounding box center [1528, 39] width 18 height 19
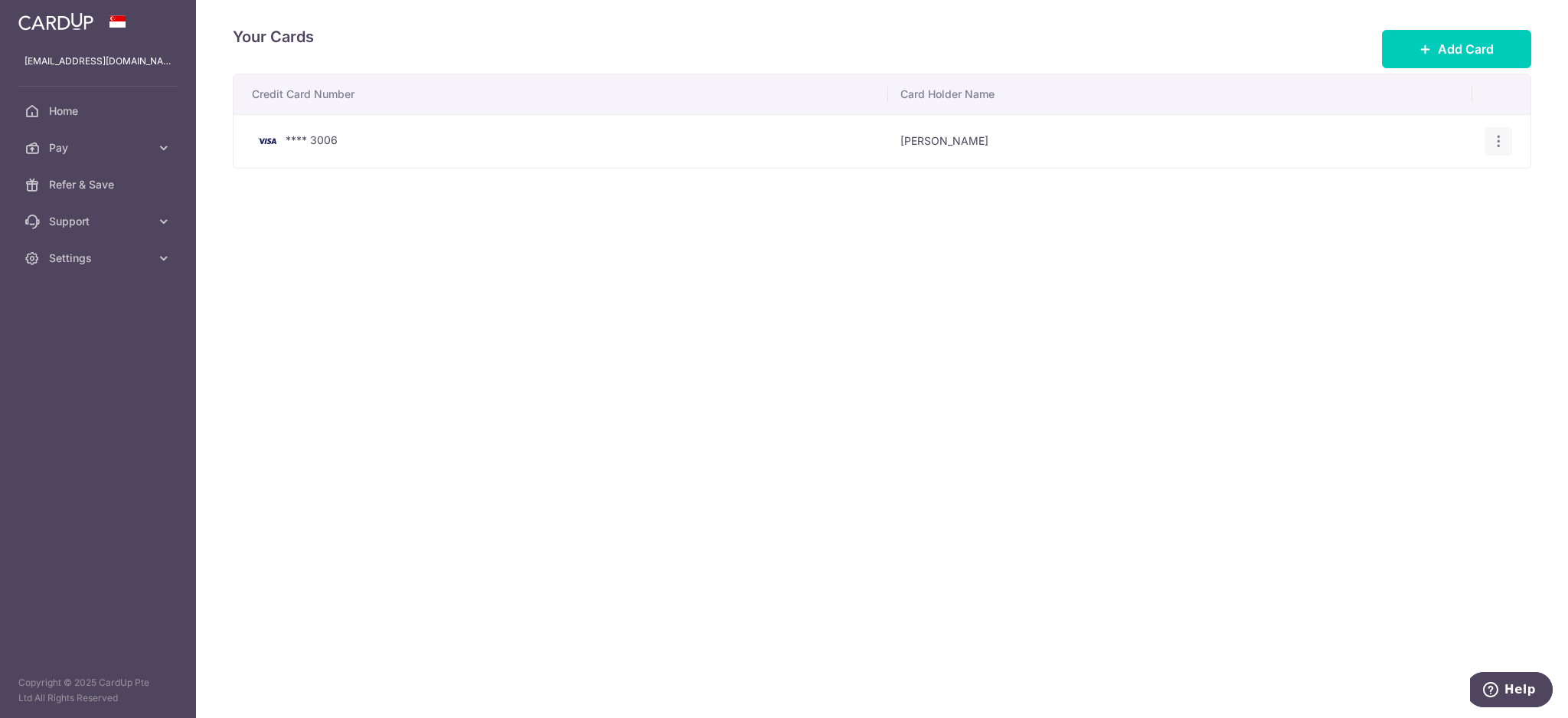
click at [1495, 141] on icon "button" at bounding box center [1498, 141] width 16 height 16
click at [1441, 220] on span "Delete" at bounding box center [1447, 221] width 104 height 18
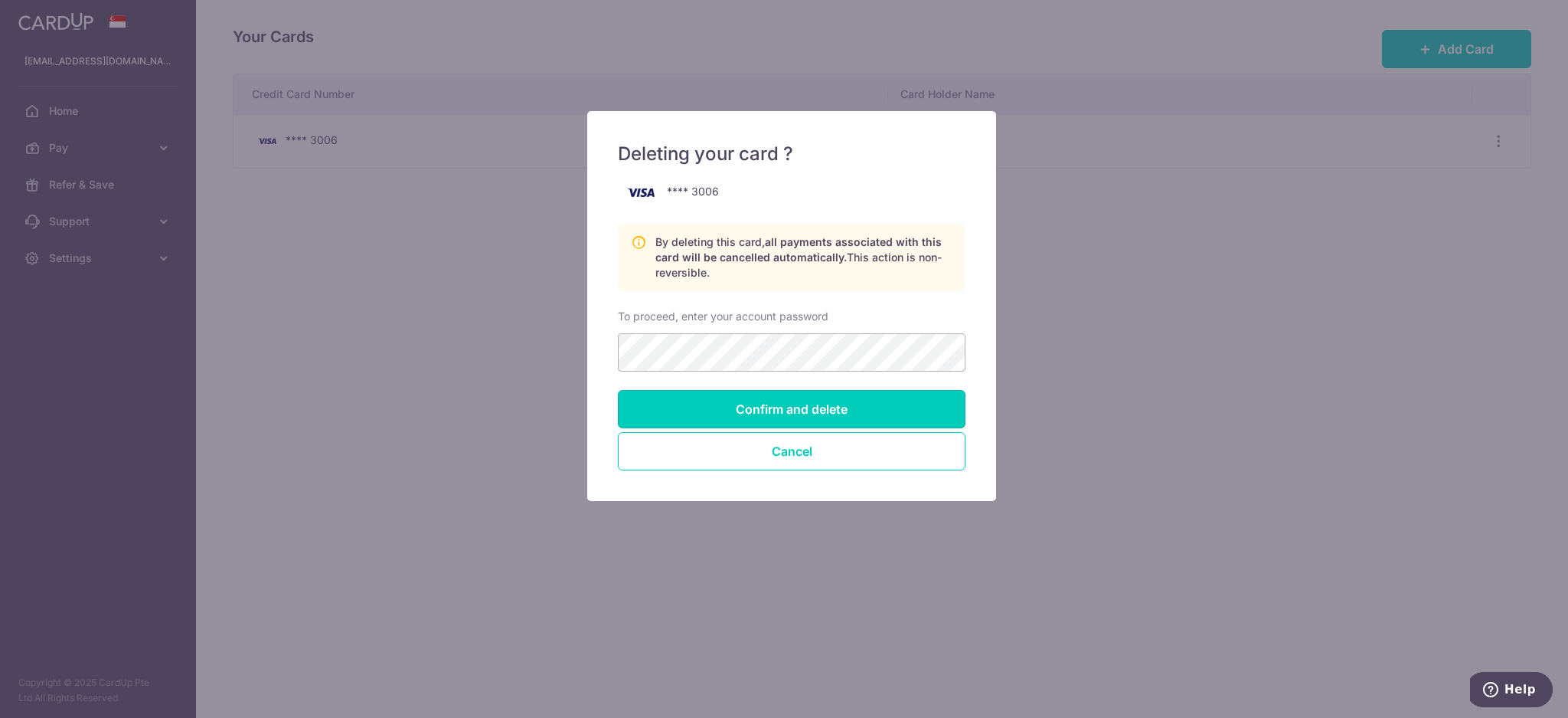
click at [844, 396] on input "Confirm and delete" at bounding box center [792, 409] width 348 height 38
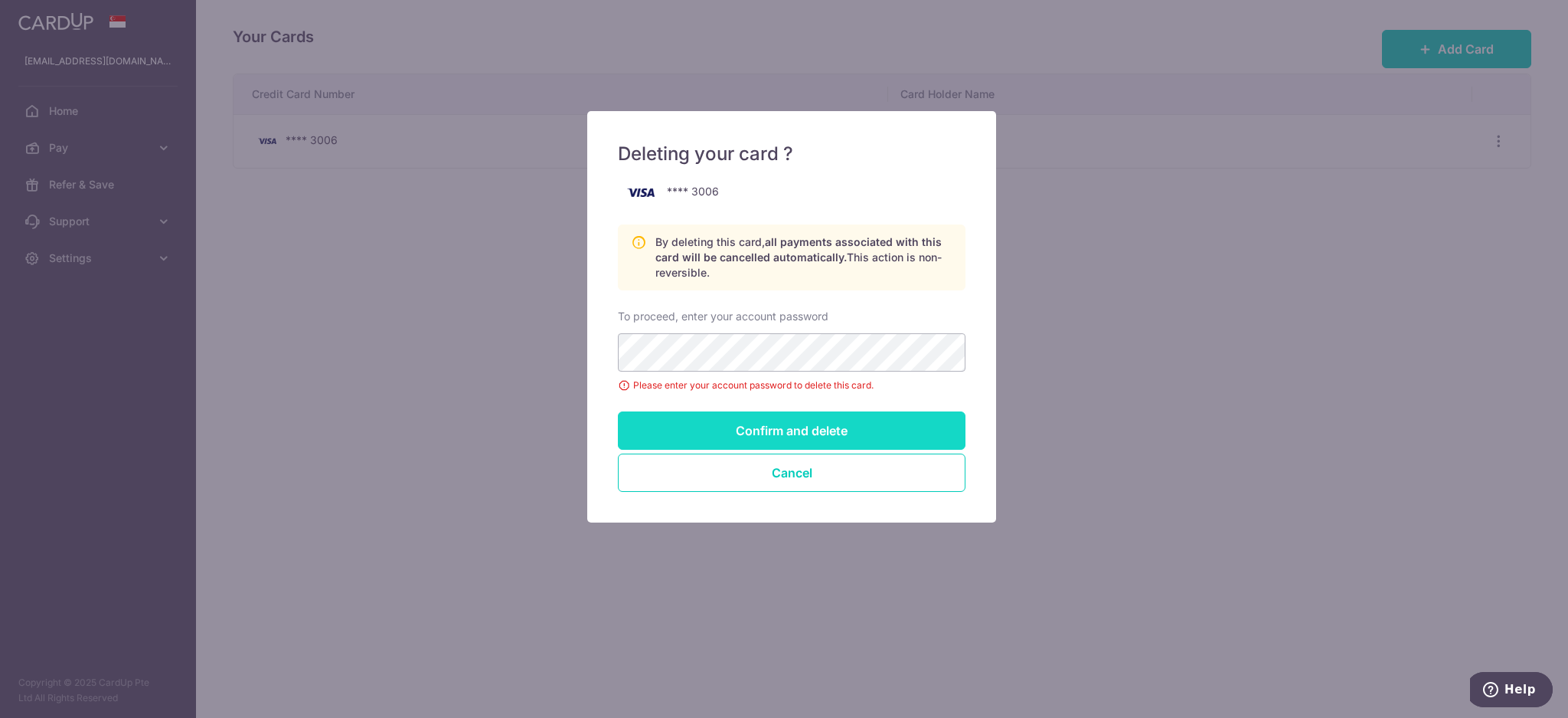
click at [804, 432] on input "Confirm and delete" at bounding box center [792, 431] width 348 height 38
click at [618, 412] on input "Confirm and delete" at bounding box center [792, 431] width 348 height 38
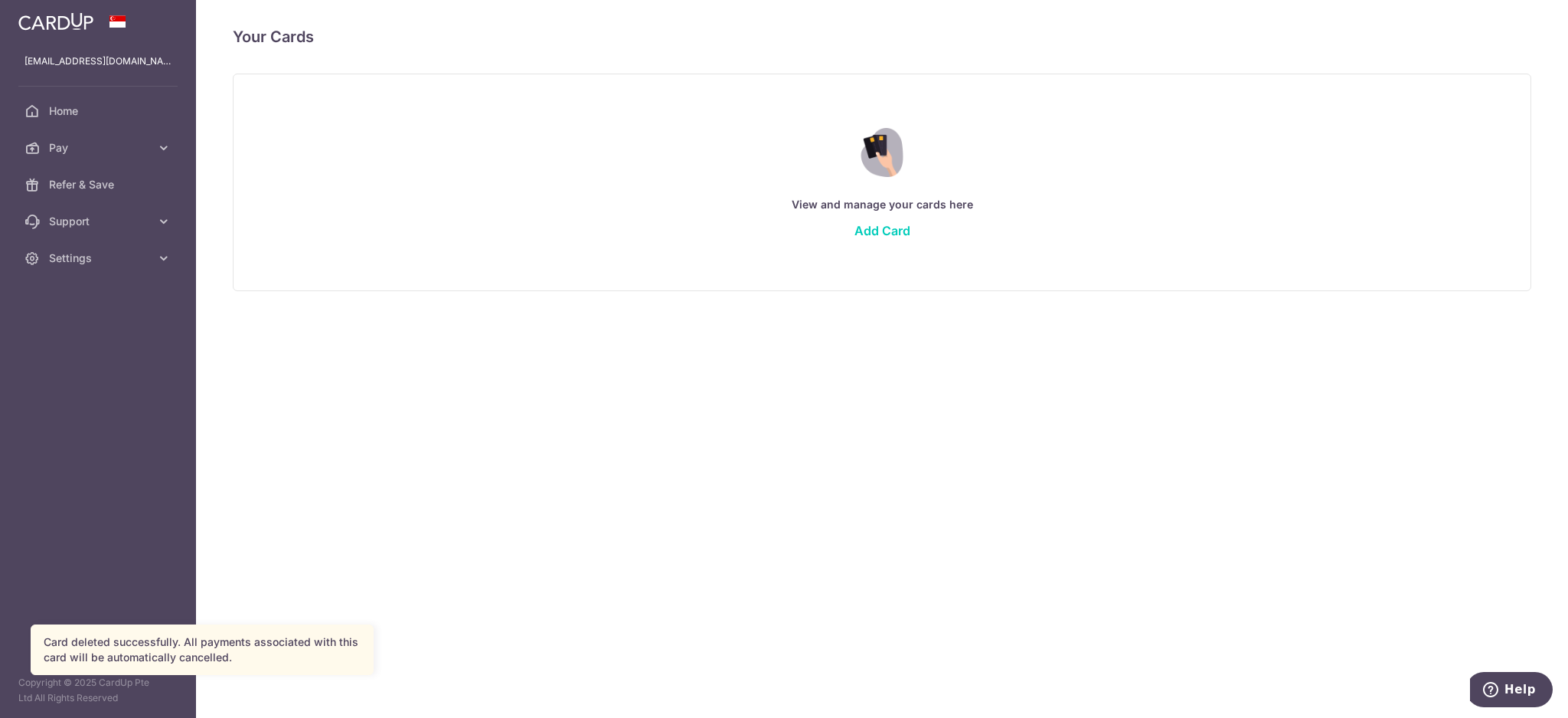
click at [886, 218] on div "View and manage your cards here Add Card" at bounding box center [881, 182] width 1260 height 132
click at [881, 228] on link "Add Card" at bounding box center [881, 230] width 56 height 15
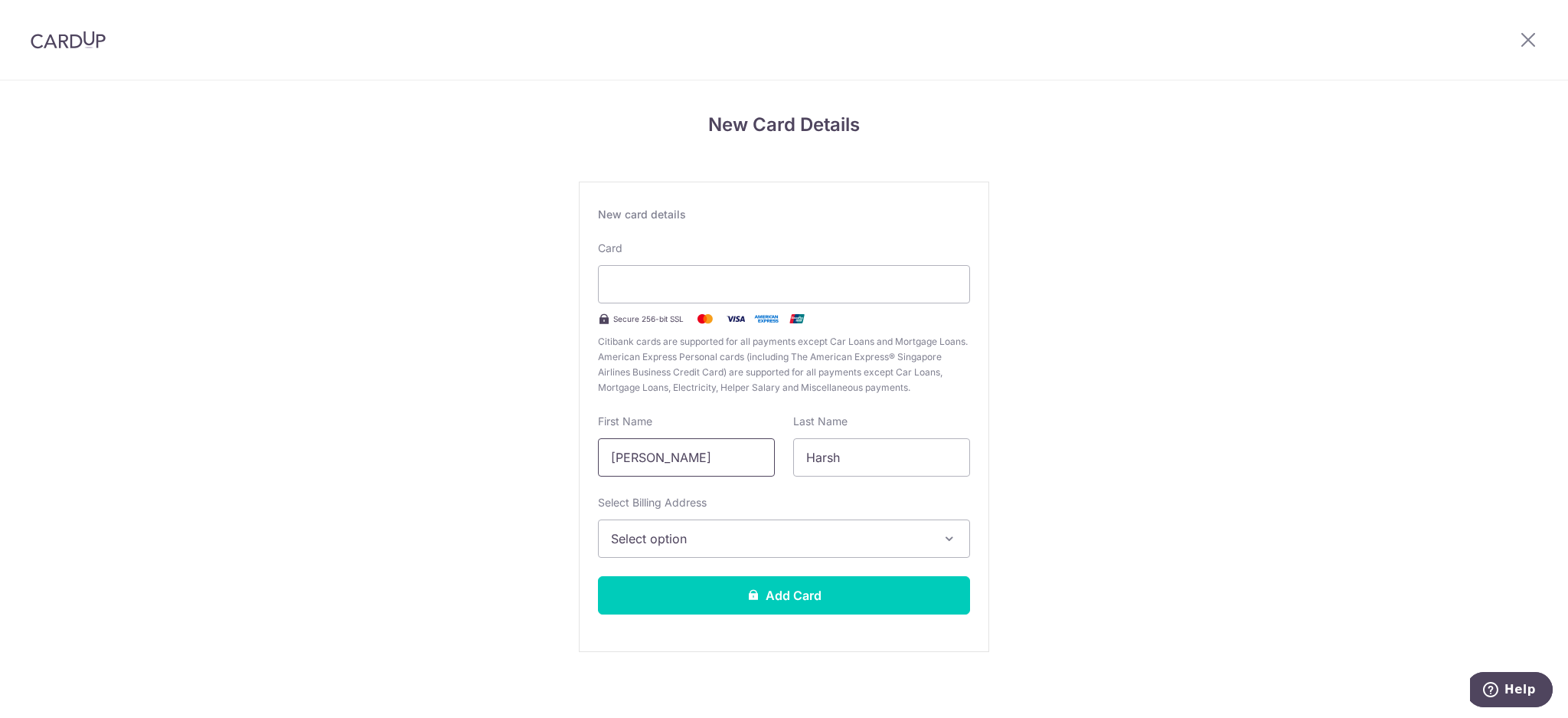
click at [728, 463] on input "[PERSON_NAME]" at bounding box center [686, 458] width 176 height 38
click at [733, 459] on input "[PERSON_NAME]" at bounding box center [686, 458] width 176 height 38
drag, startPoint x: 745, startPoint y: 457, endPoint x: 513, endPoint y: 457, distance: 232.0
click at [513, 457] on div "New Card Details New card details Card Secure 256-bit SSL Citibank cards are su…" at bounding box center [784, 402] width 1568 height 644
type input "Harsh"
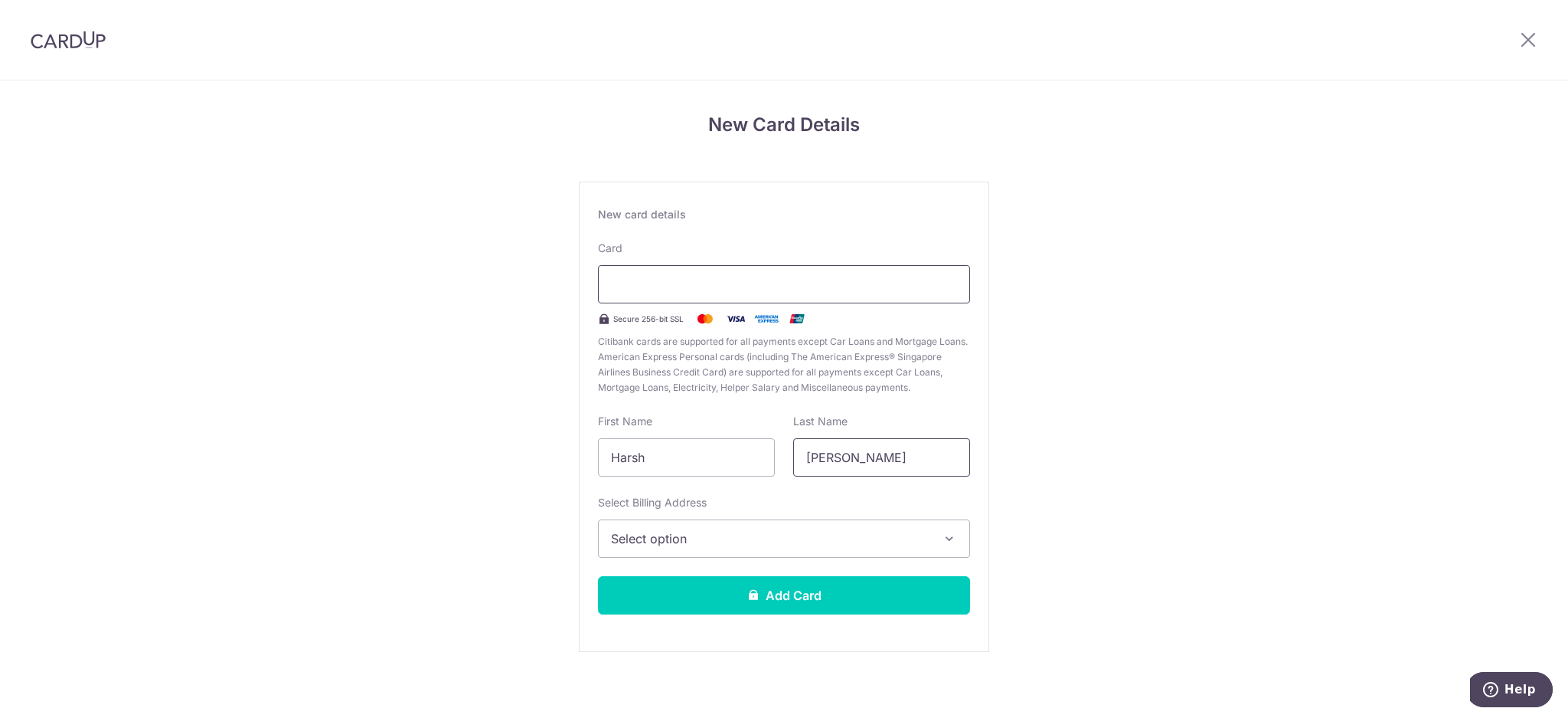
type input "[PERSON_NAME]"
click at [728, 534] on span "Select option" at bounding box center [769, 538] width 319 height 18
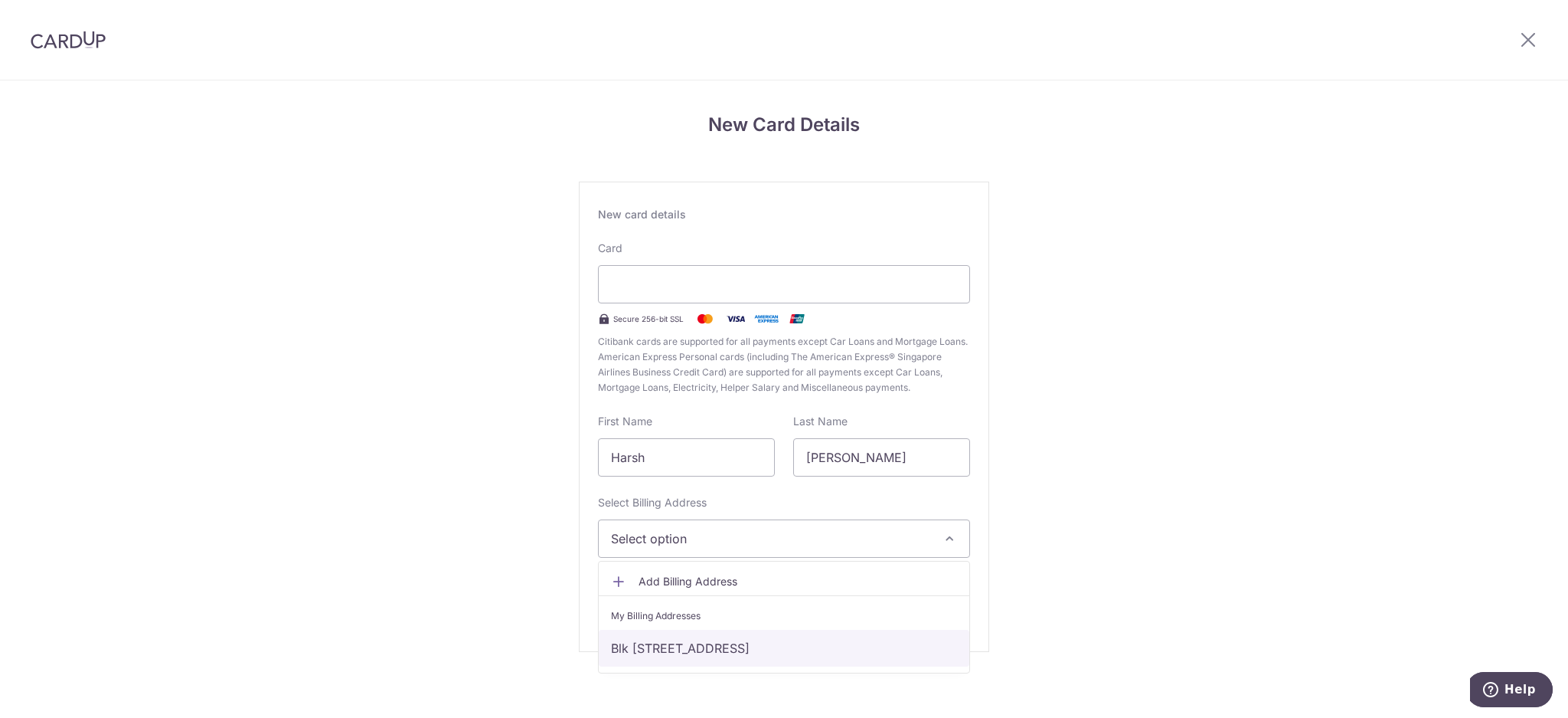
click at [713, 650] on link "Blk [STREET_ADDRESS]" at bounding box center [784, 648] width 370 height 37
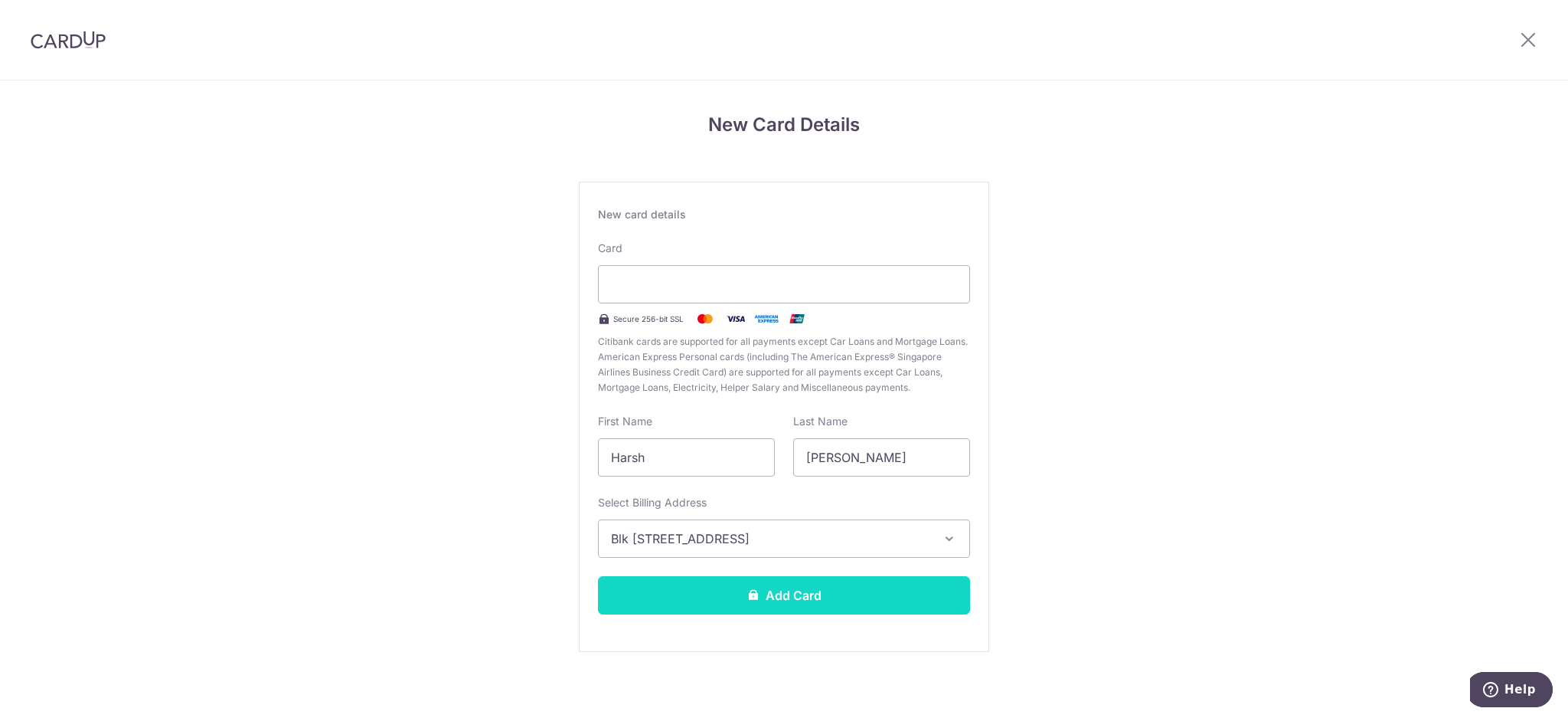
click at [812, 594] on button "Add Card" at bounding box center [784, 595] width 372 height 38
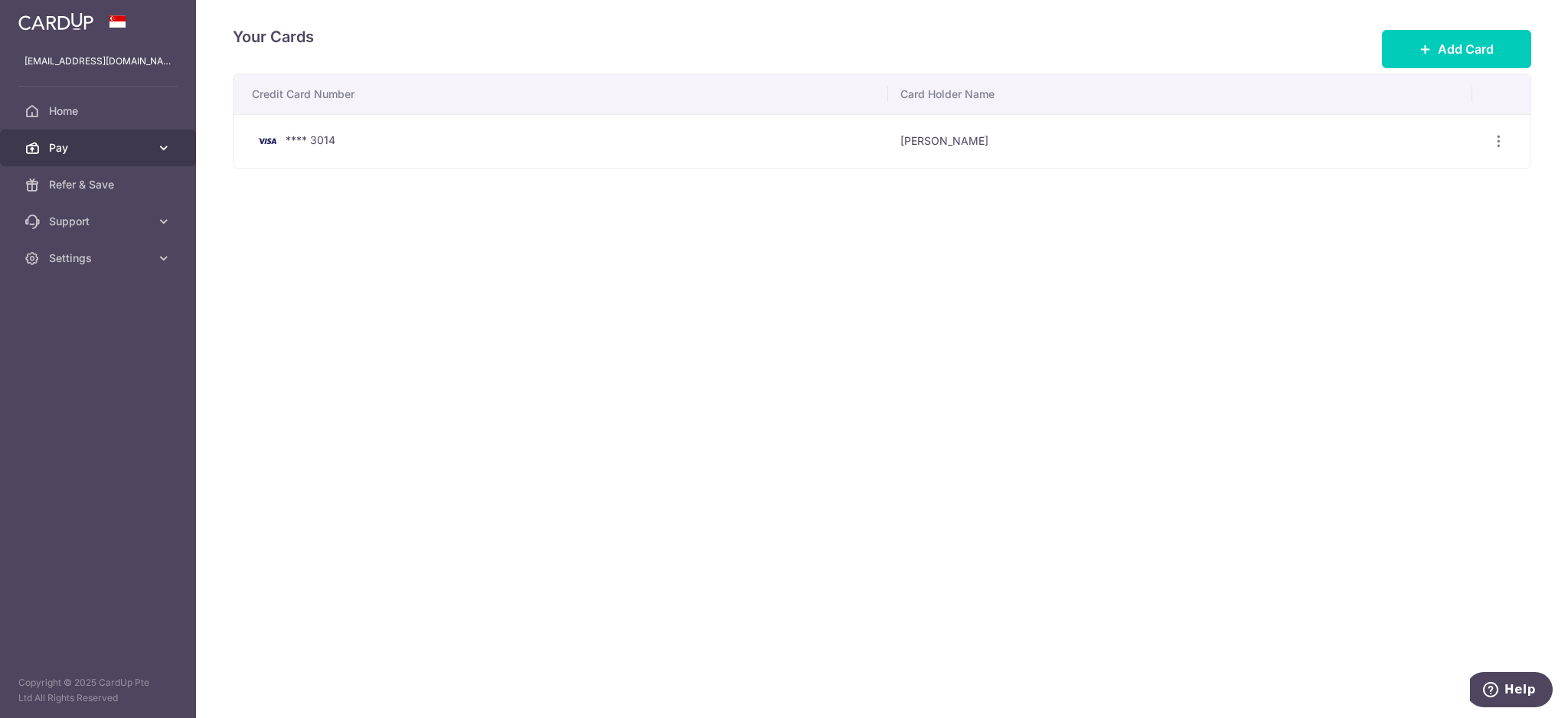
click at [142, 147] on span "Pay" at bounding box center [100, 147] width 101 height 15
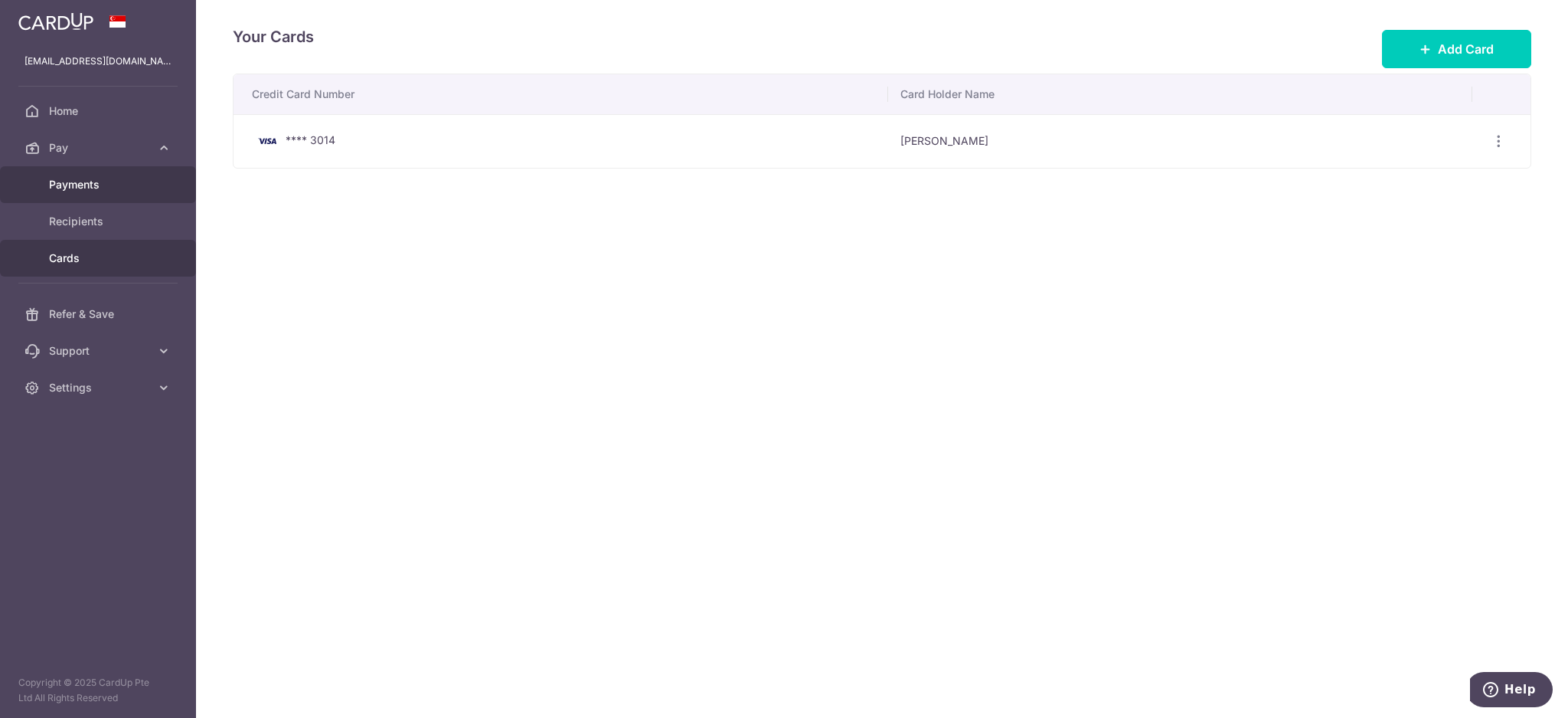
click at [115, 193] on link "Payments" at bounding box center [98, 185] width 196 height 37
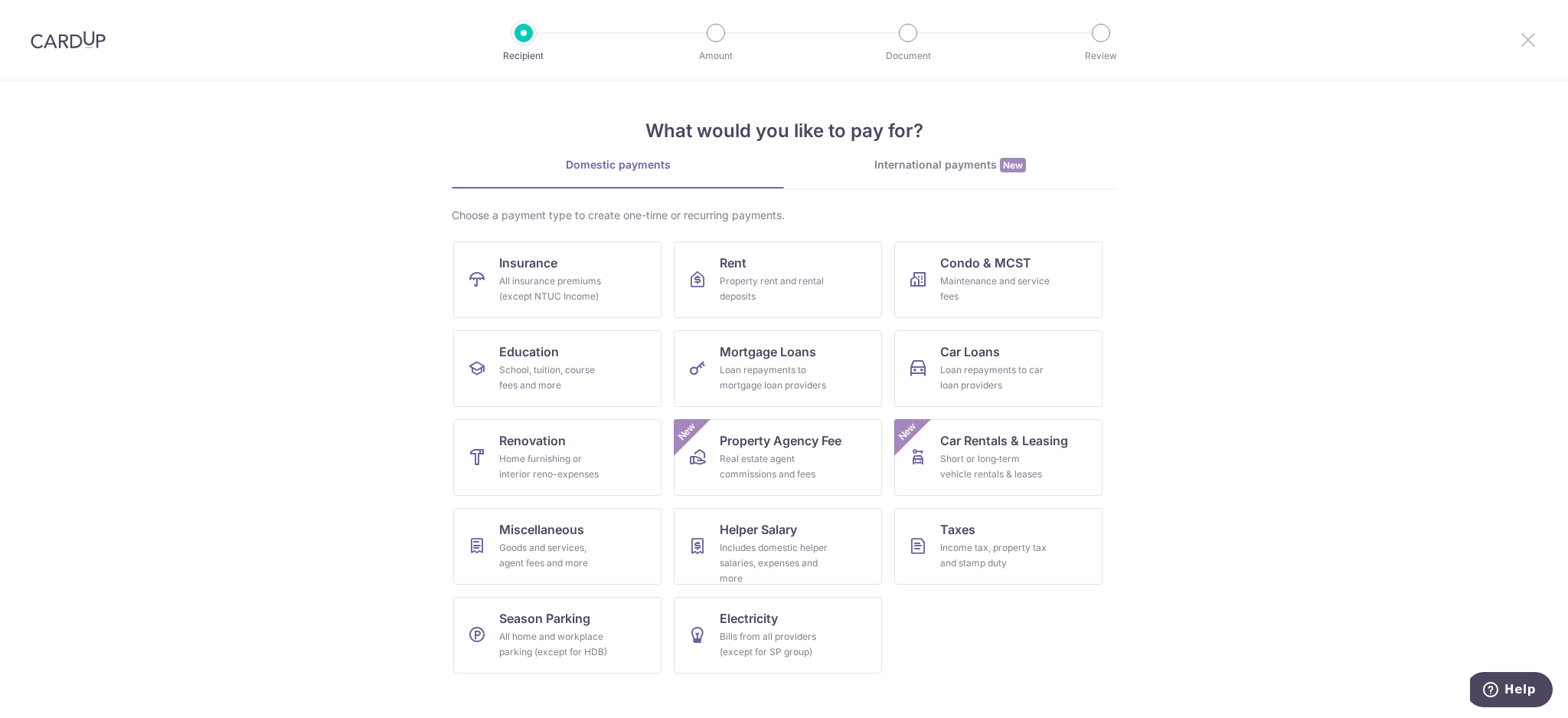
click at [1534, 41] on icon at bounding box center [1528, 39] width 18 height 19
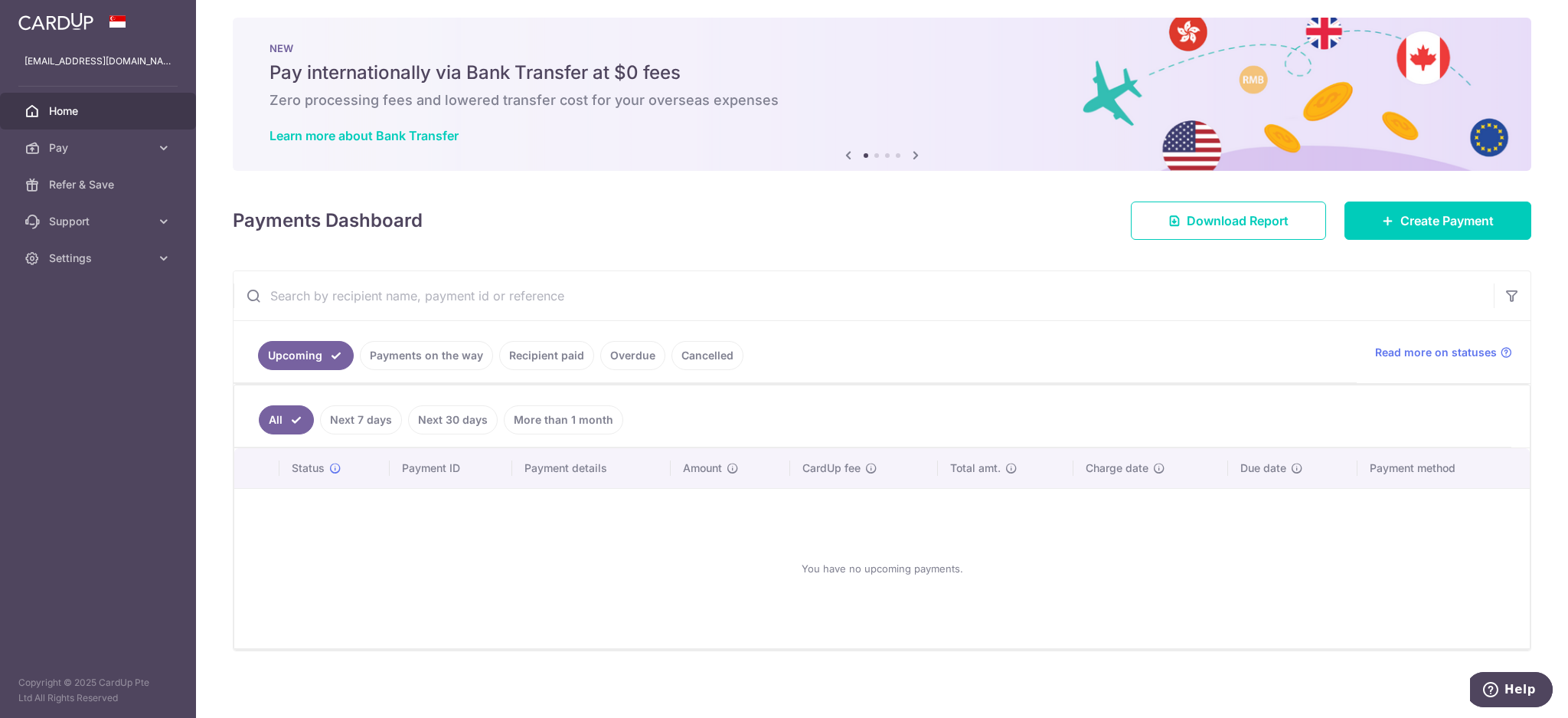
scroll to position [13, 0]
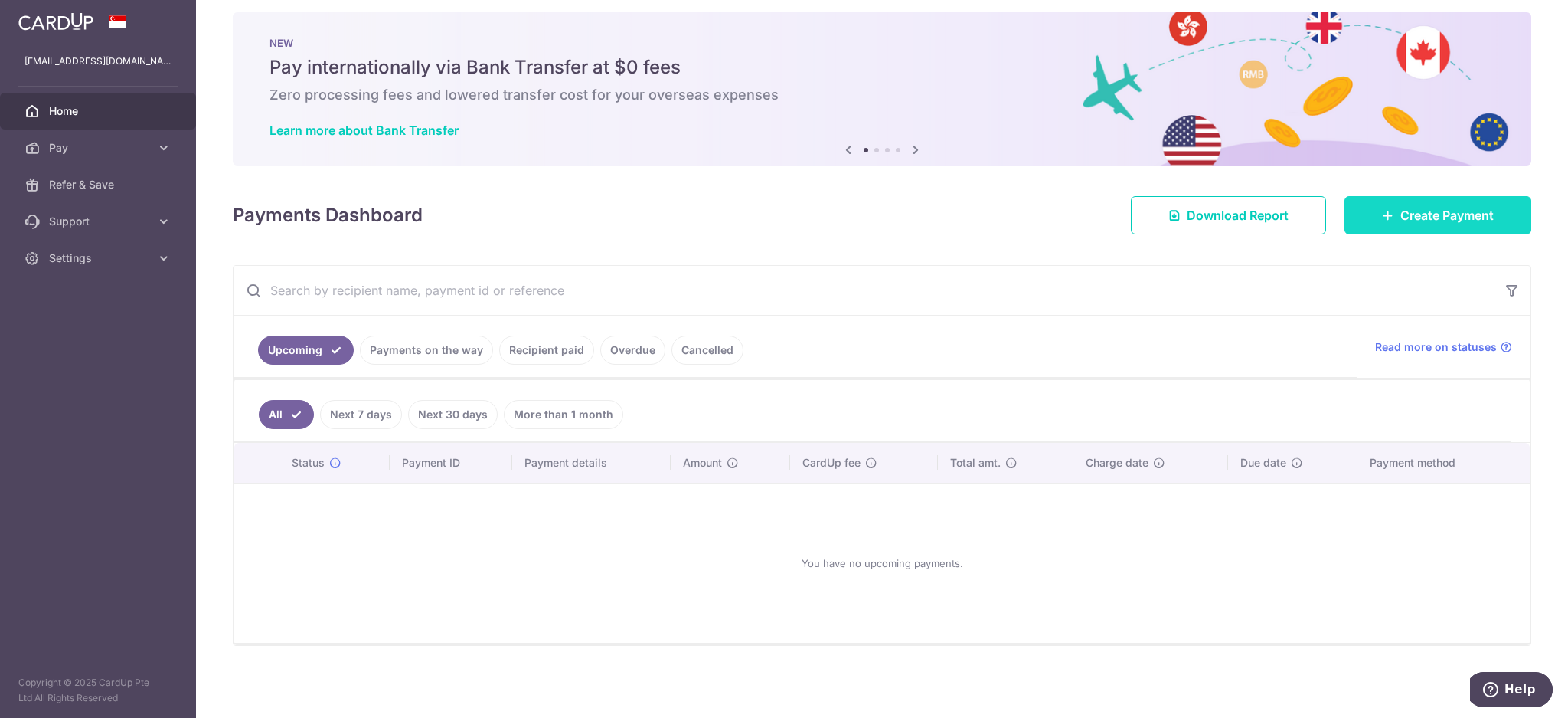
click at [1423, 224] on link "Create Payment" at bounding box center [1437, 215] width 186 height 38
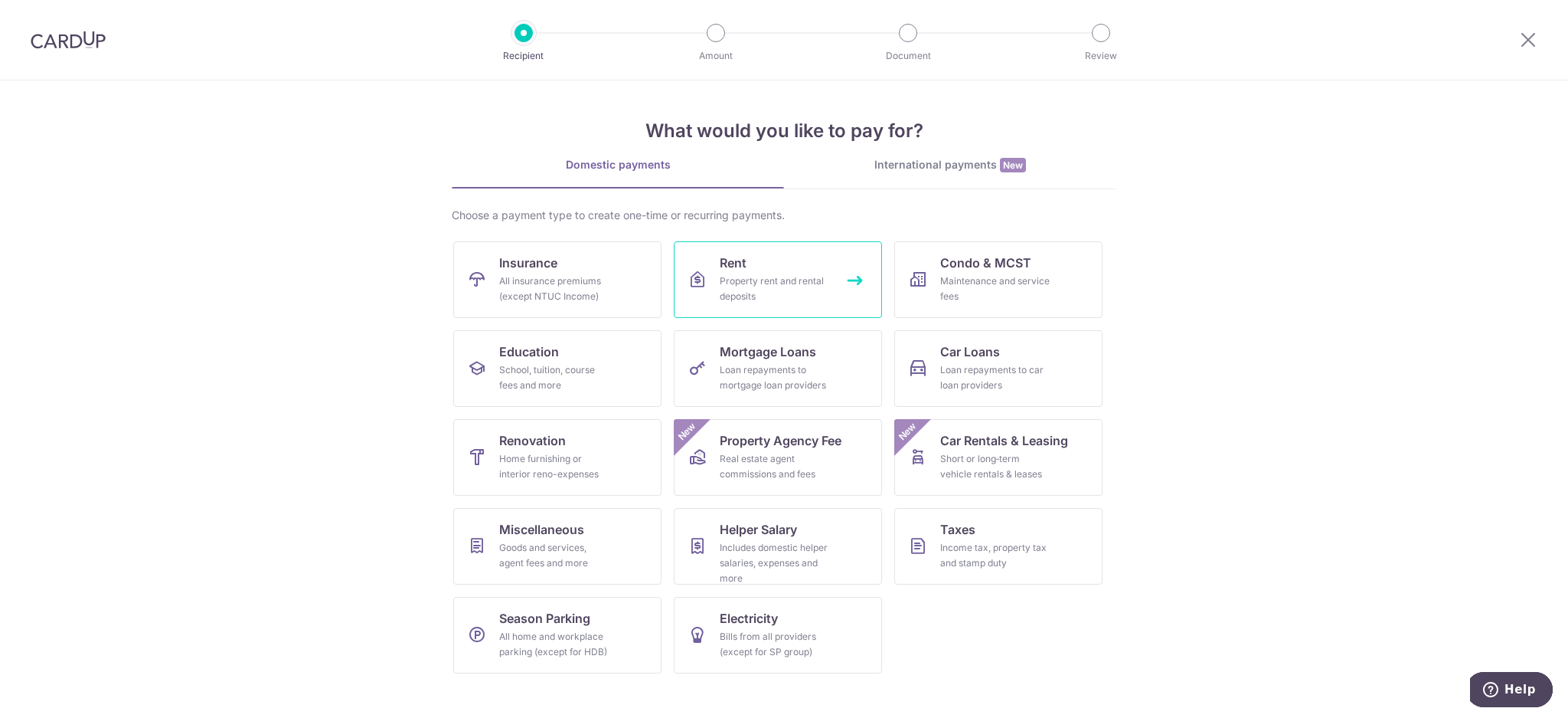
click at [780, 297] on div "Property rent and rental deposits" at bounding box center [774, 289] width 110 height 31
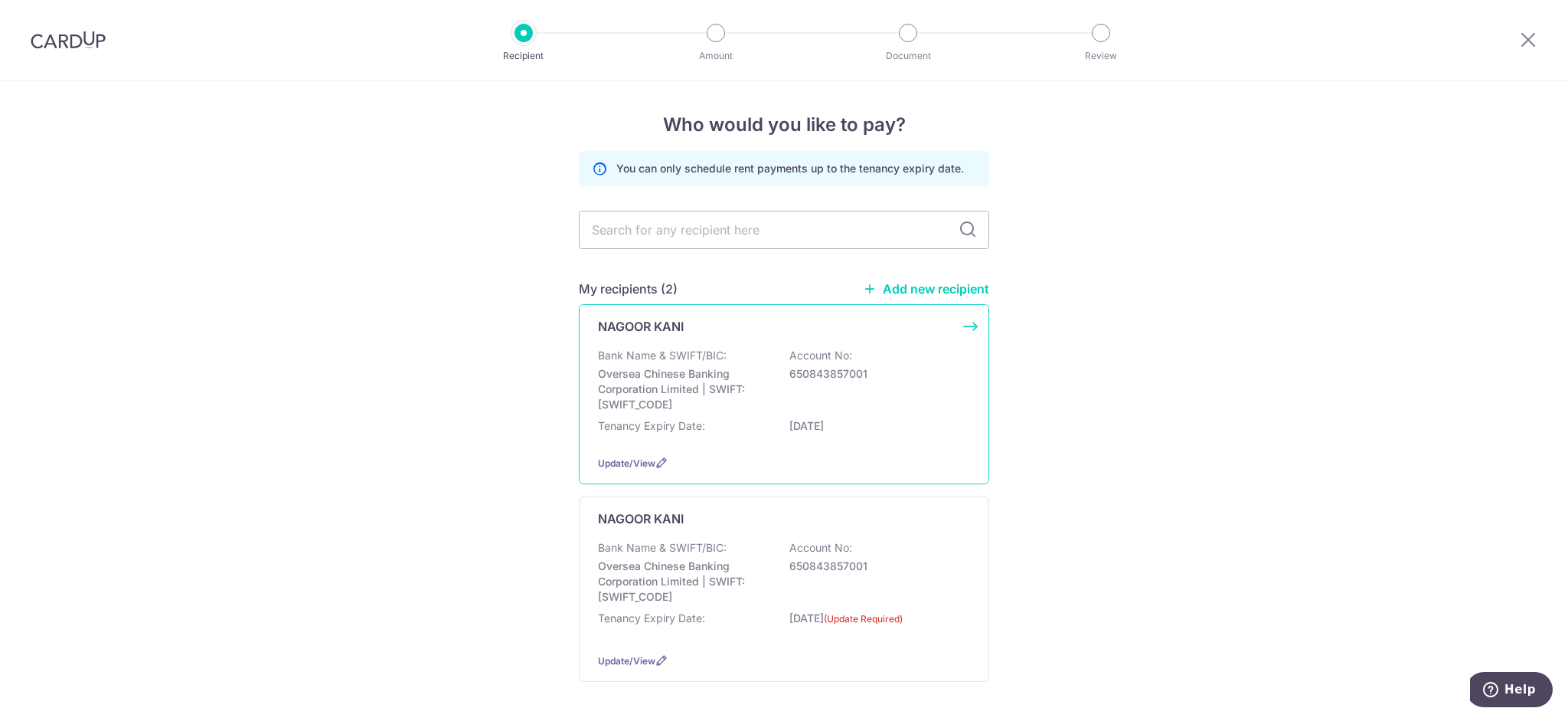
click at [710, 381] on p "Oversea Chinese Banking Corporation Limited | SWIFT: [SWIFT_CODE]" at bounding box center [683, 389] width 171 height 46
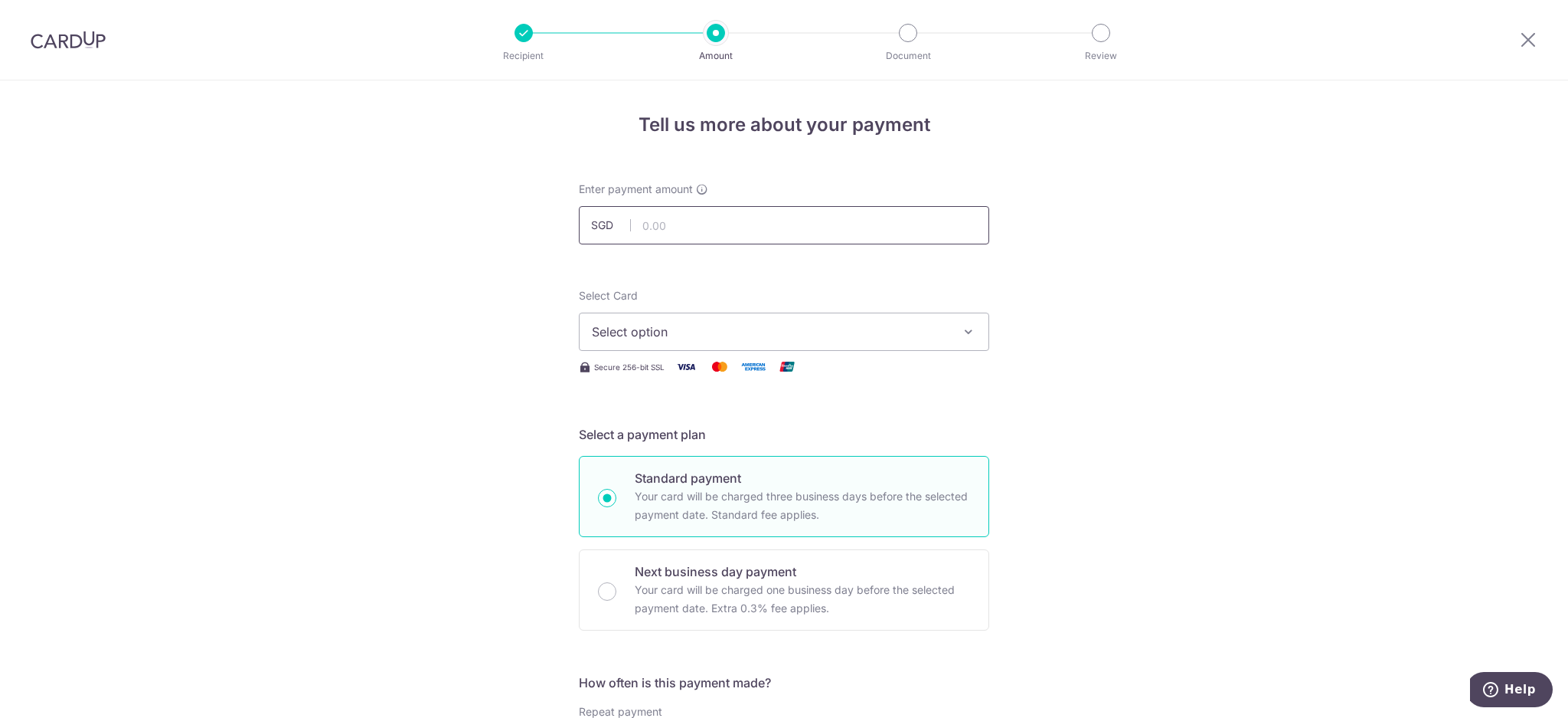
click at [691, 229] on input "text" at bounding box center [784, 225] width 411 height 38
type input "1,000.00"
click link "**** 3014" at bounding box center [784, 441] width 409 height 37
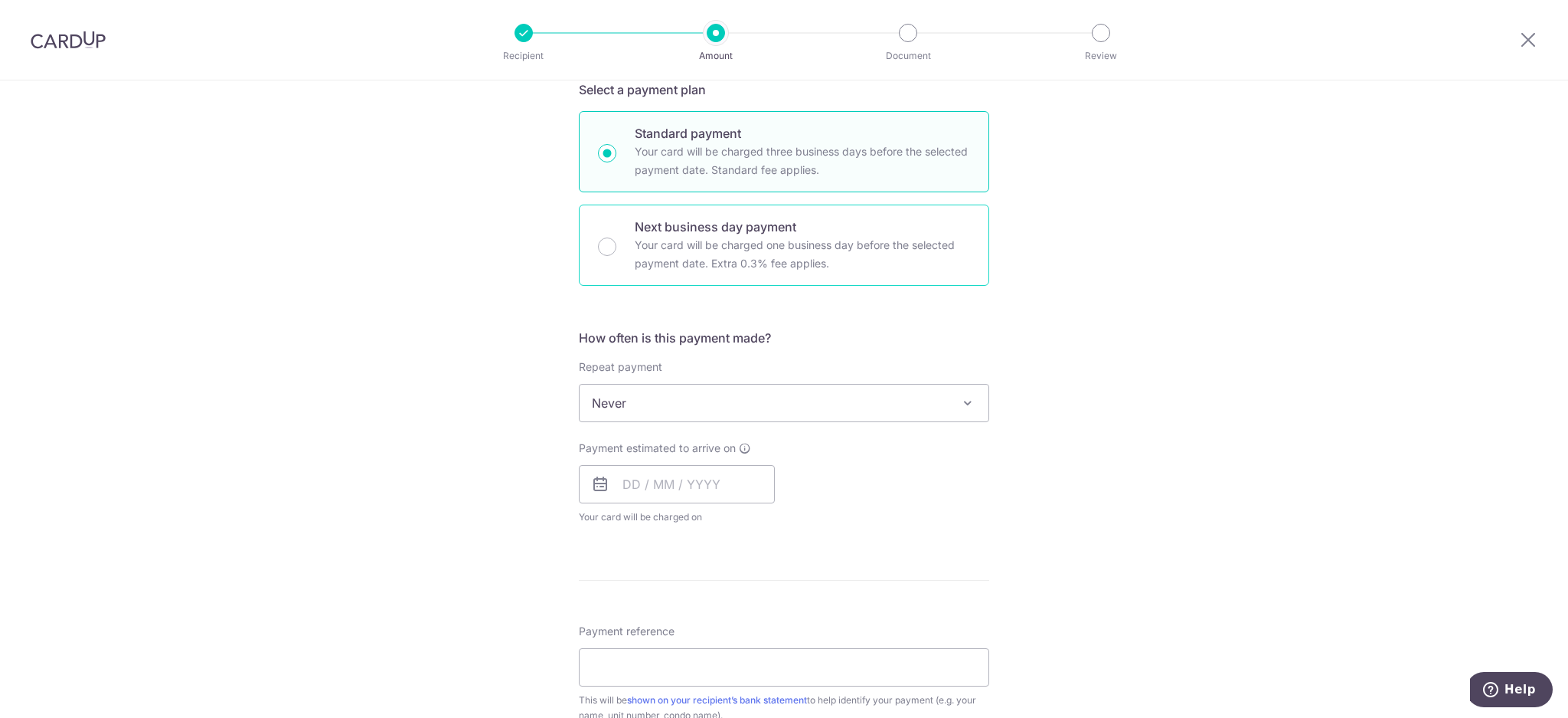
scroll to position [408, 0]
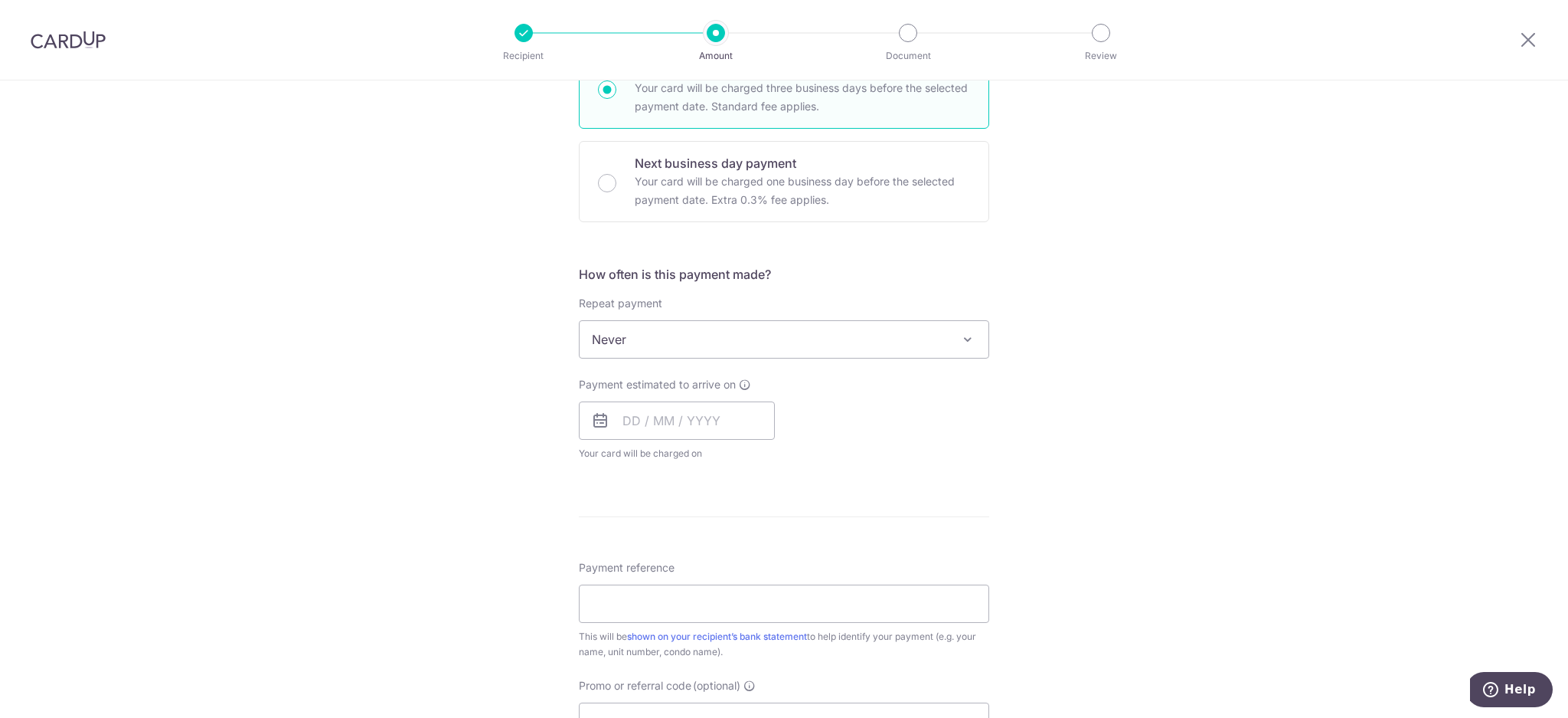
click at [718, 345] on span "Never" at bounding box center [784, 340] width 409 height 37
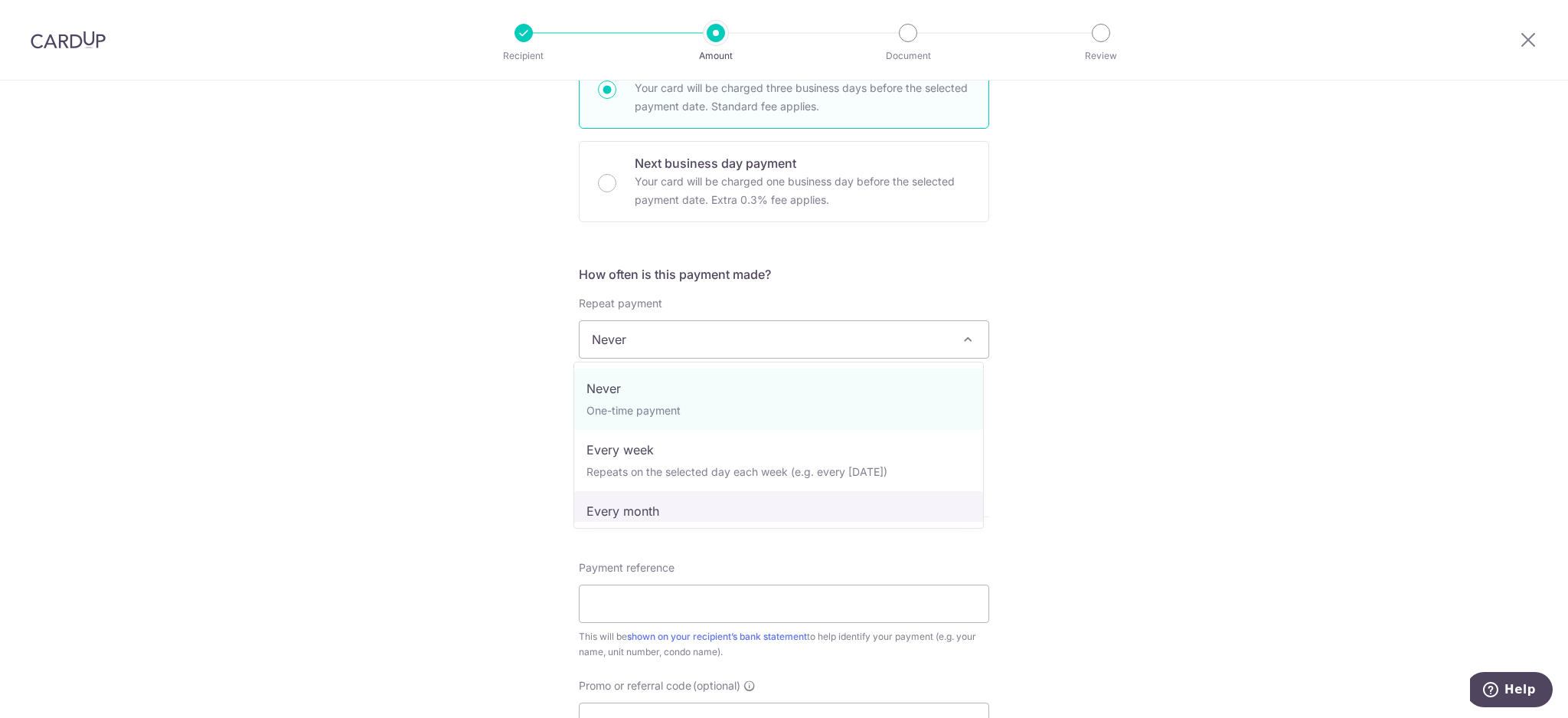
select select "3"
type input "10/12/2025"
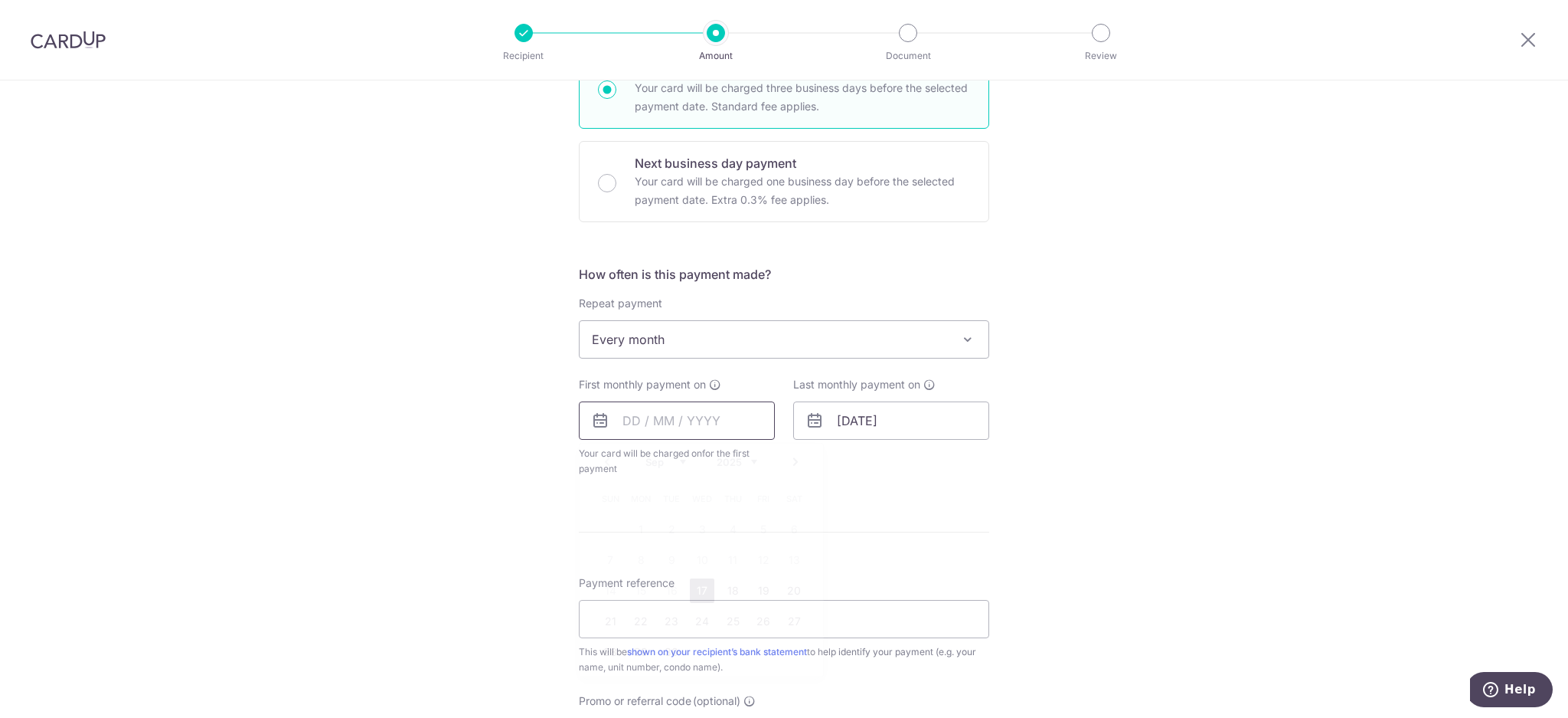
click at [629, 427] on input "text" at bounding box center [677, 421] width 196 height 38
type input "[DATE]"
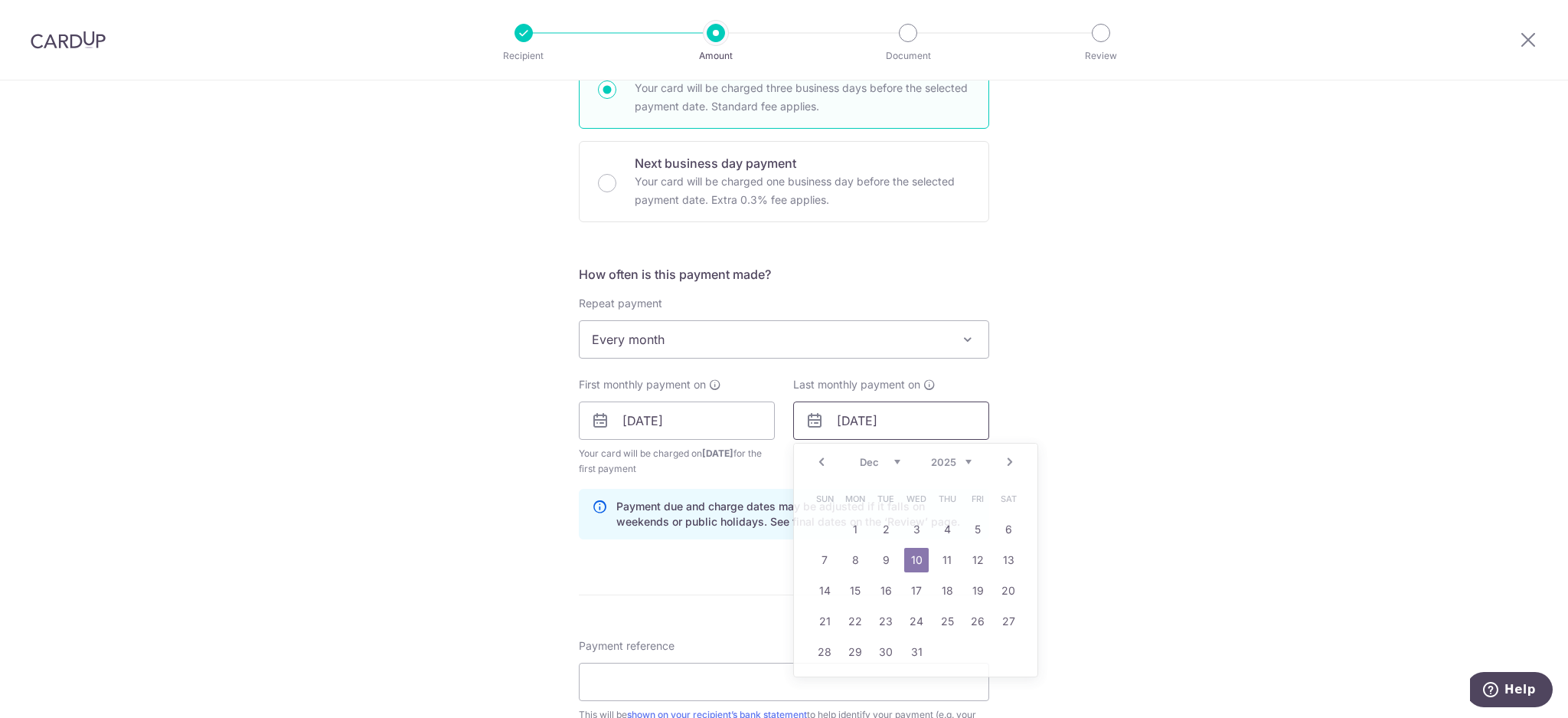
click at [883, 418] on input "10/12/2025" at bounding box center [891, 421] width 196 height 38
type input "[DATE]"
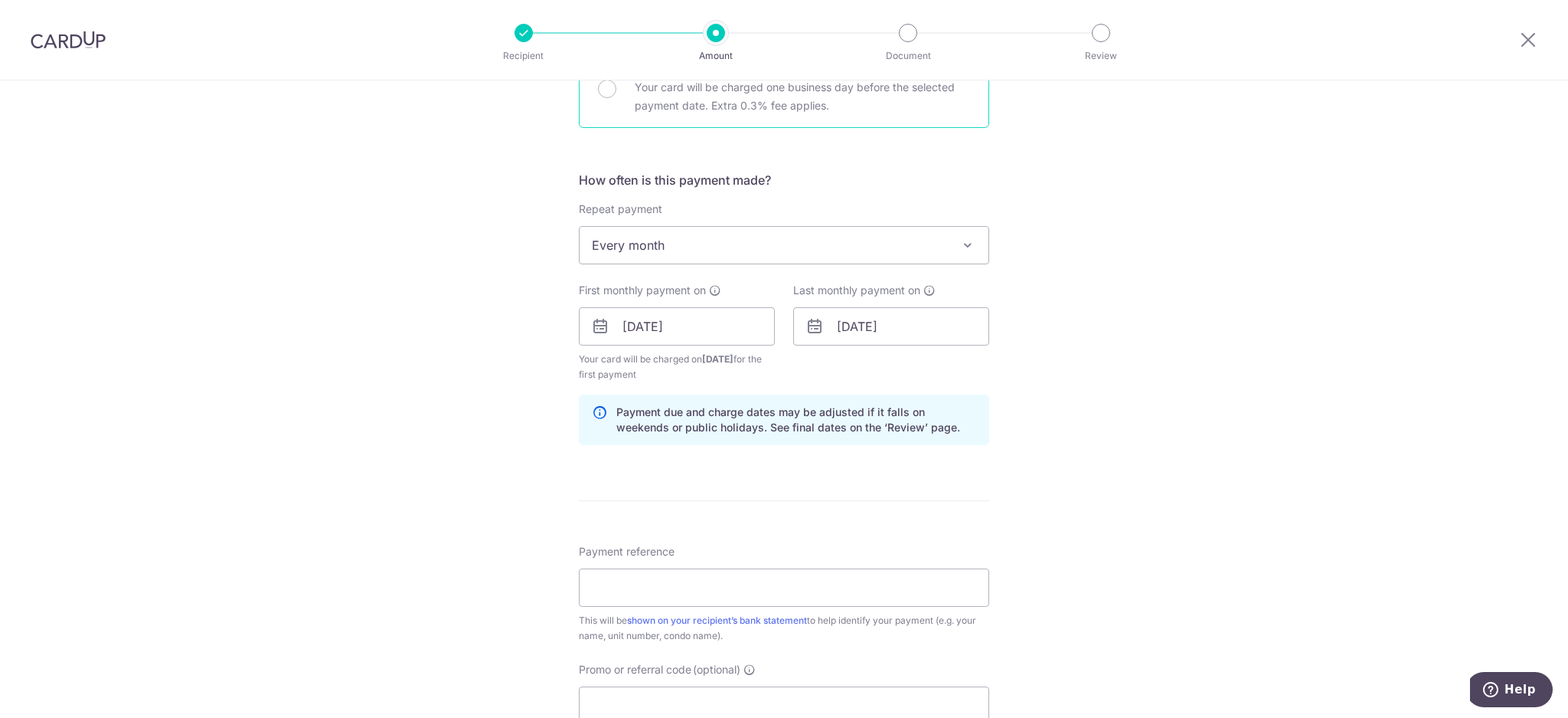
scroll to position [613, 0]
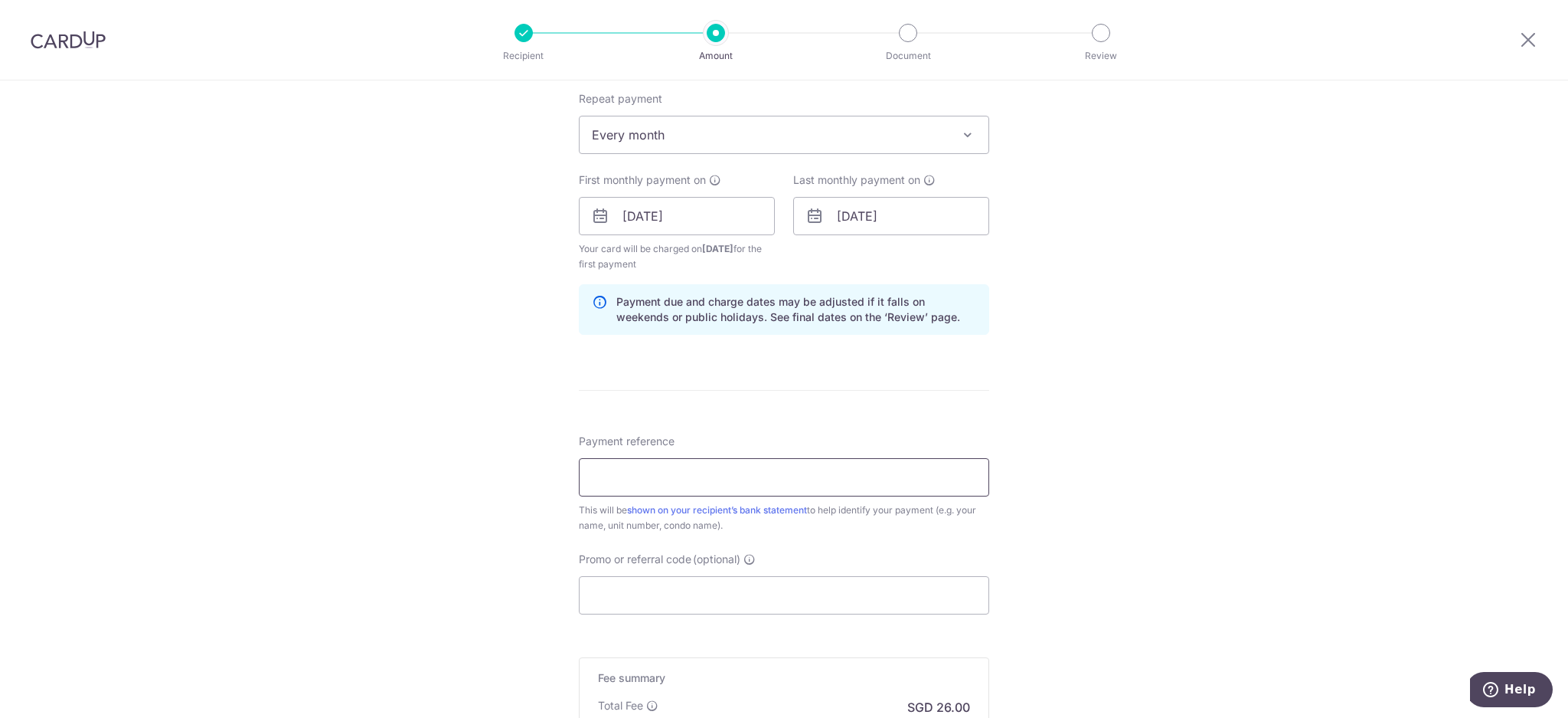
click at [714, 477] on input "Payment reference" at bounding box center [784, 477] width 411 height 38
type input "RENT - 1000"
type input "z"
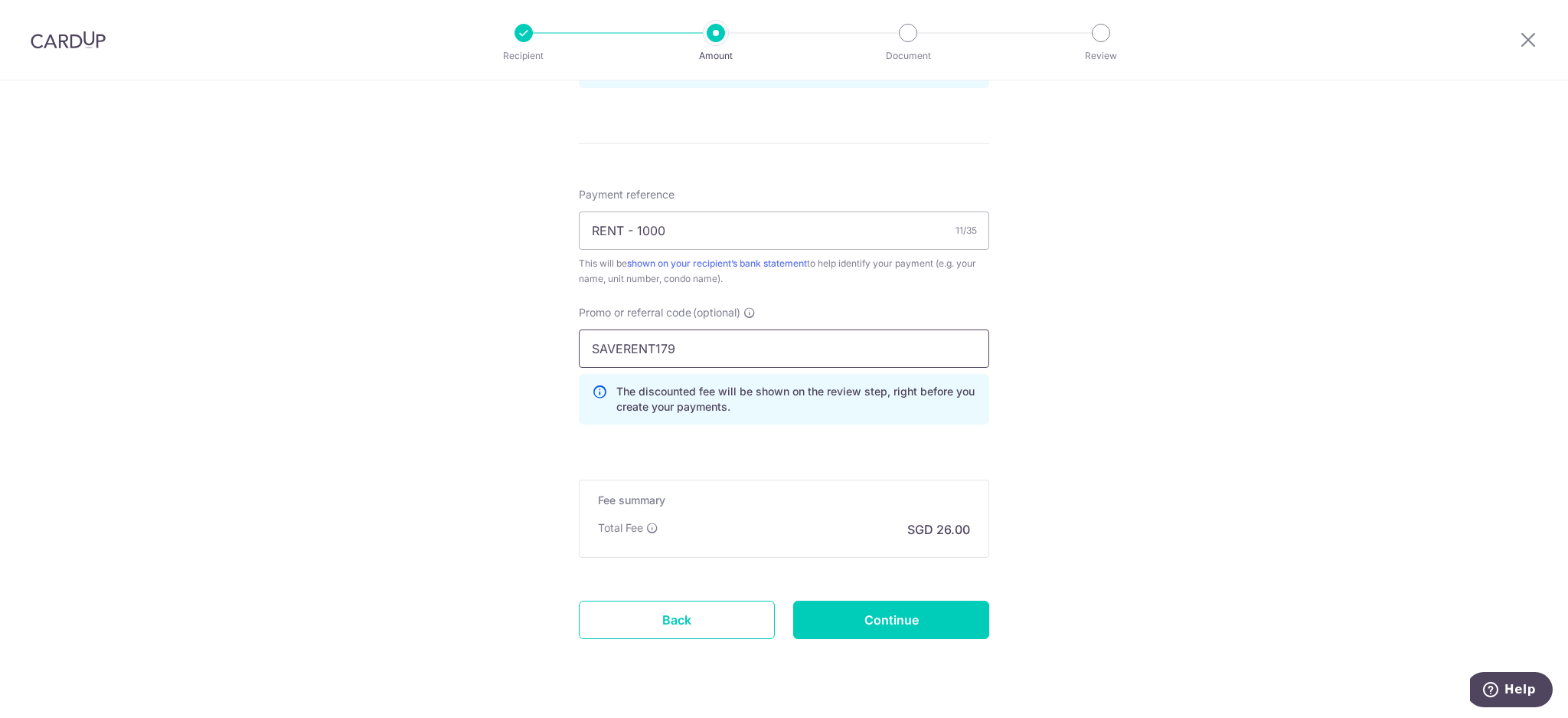
scroll to position [895, 0]
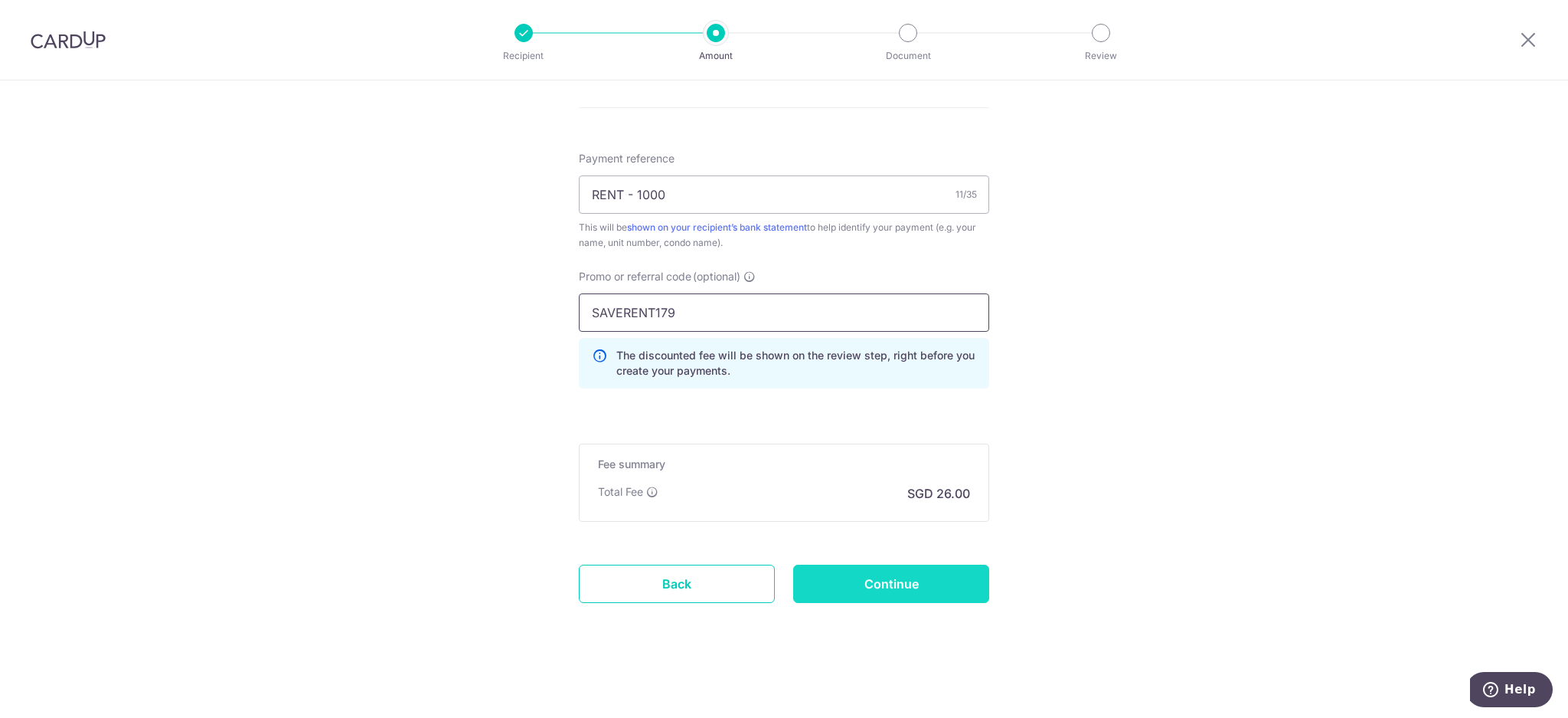
type input "SAVERENT179"
click at [935, 576] on input "Continue" at bounding box center [891, 584] width 196 height 38
type input "Create Schedule"
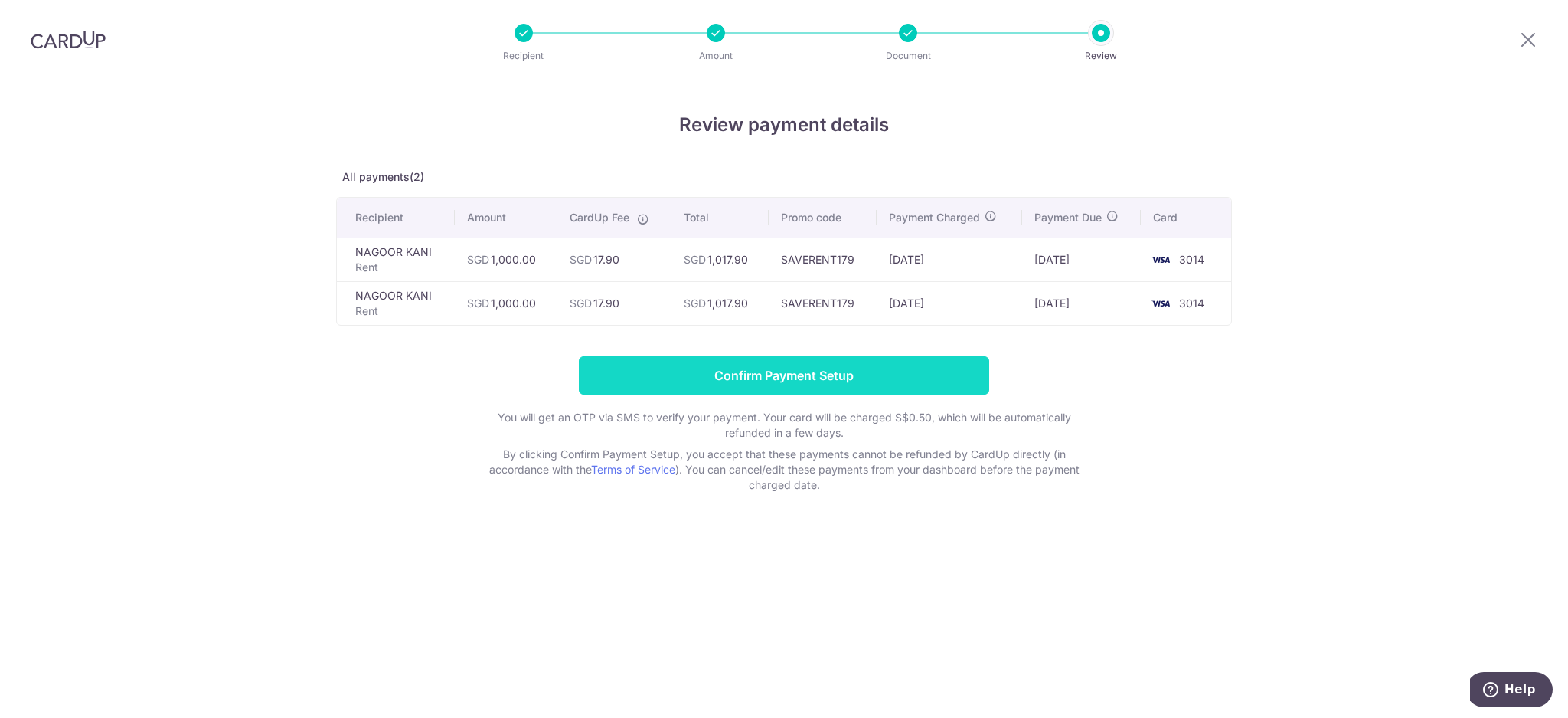
click at [907, 392] on input "Confirm Payment Setup" at bounding box center [784, 376] width 411 height 38
